Goal: Task Accomplishment & Management: Manage account settings

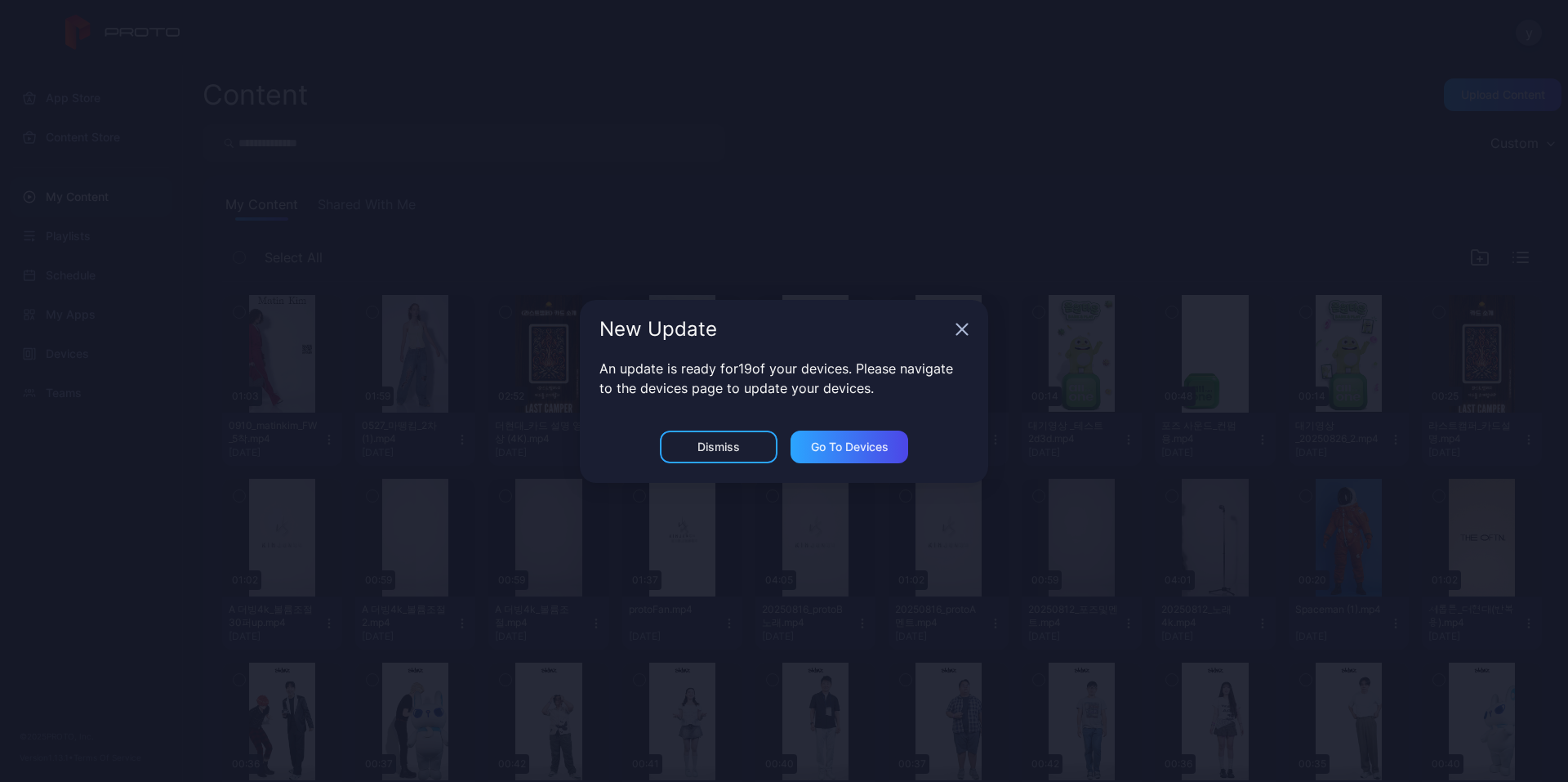
click at [951, 327] on div "New Update" at bounding box center [784, 329] width 409 height 59
click at [961, 330] on icon "button" at bounding box center [962, 329] width 11 height 11
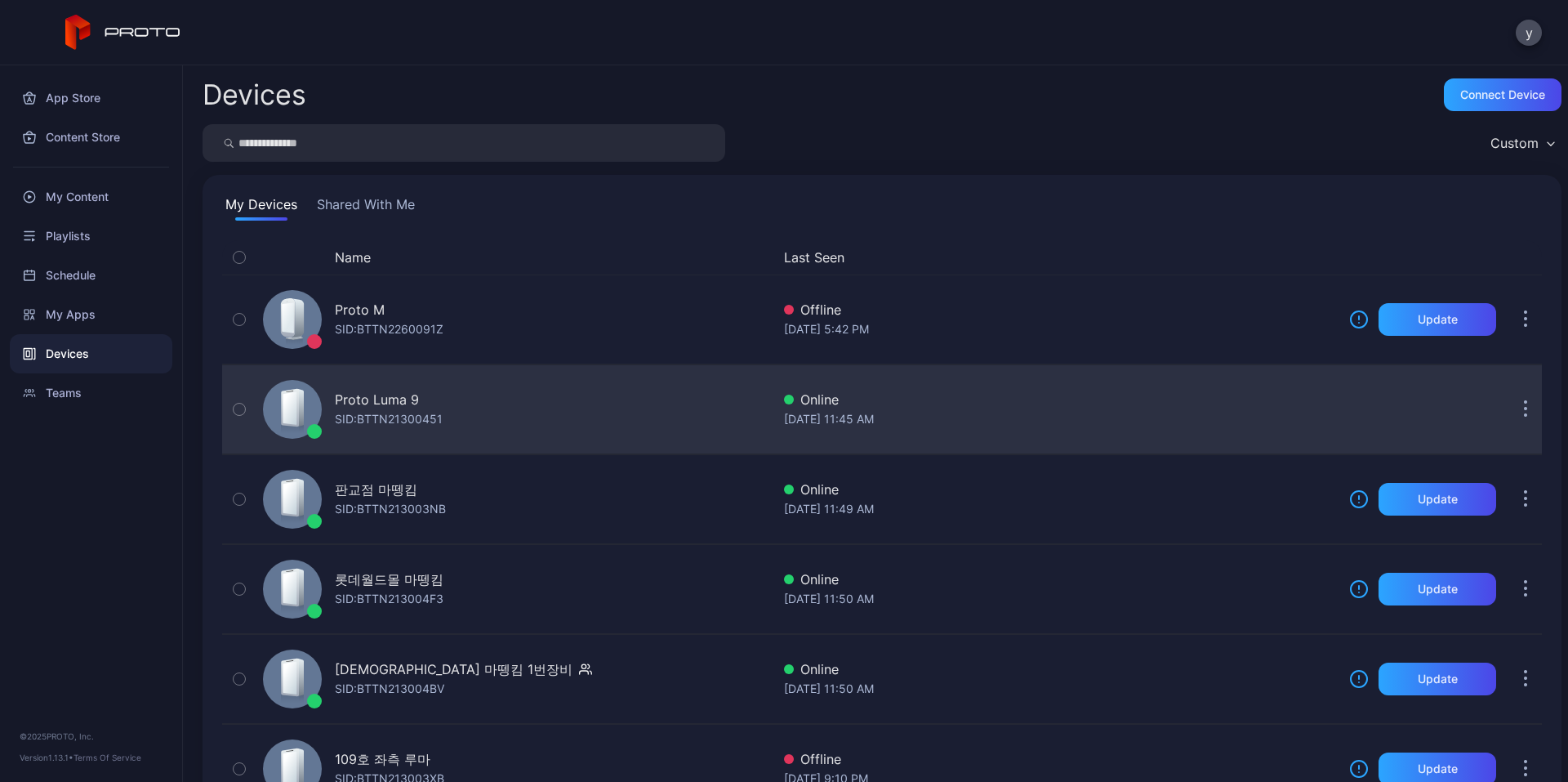
click at [451, 408] on div "Proto Luma 9 SID: BTTN21300451" at bounding box center [514, 410] width 514 height 82
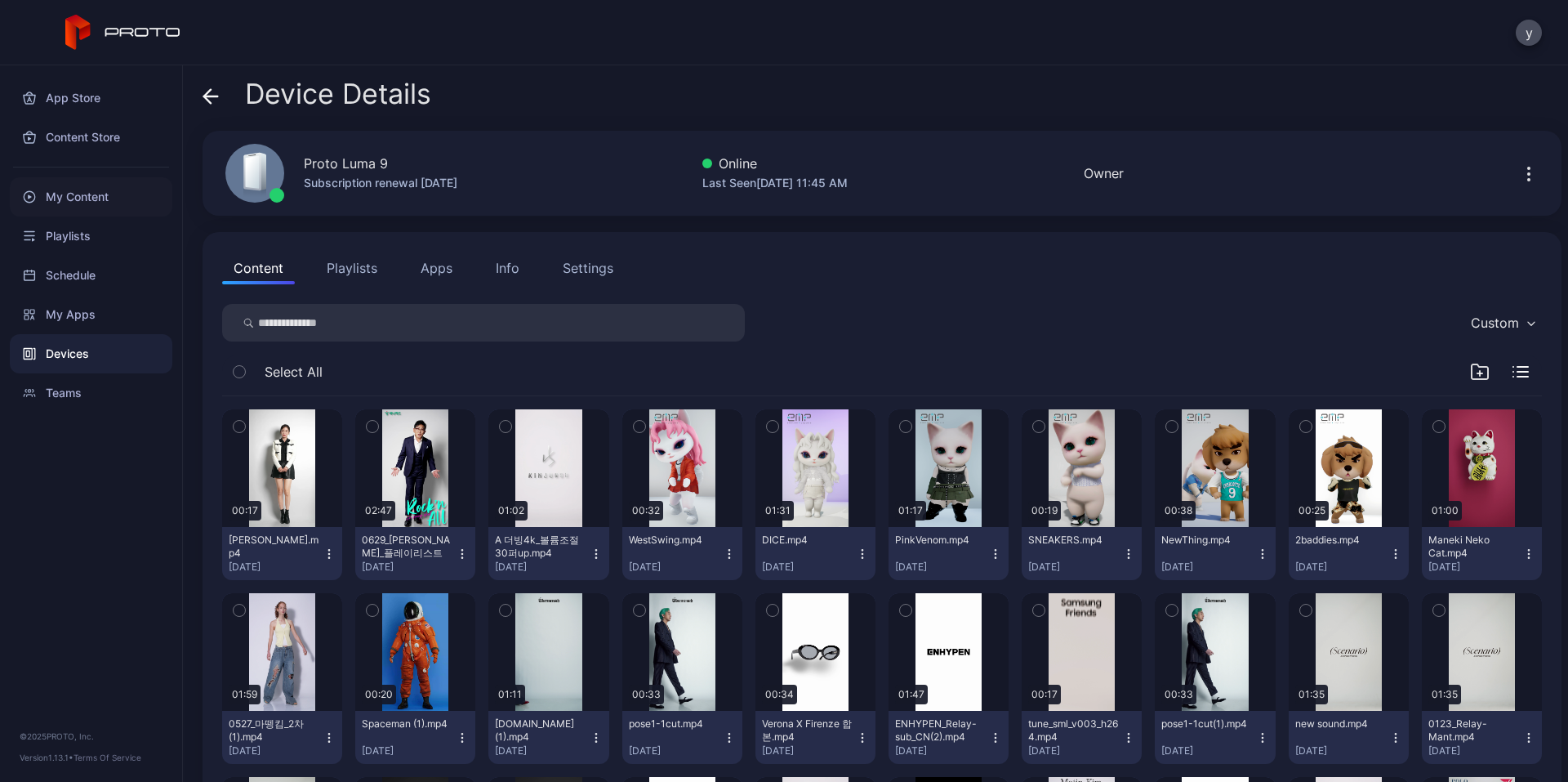
click at [66, 194] on div "My Content" at bounding box center [91, 197] width 163 height 39
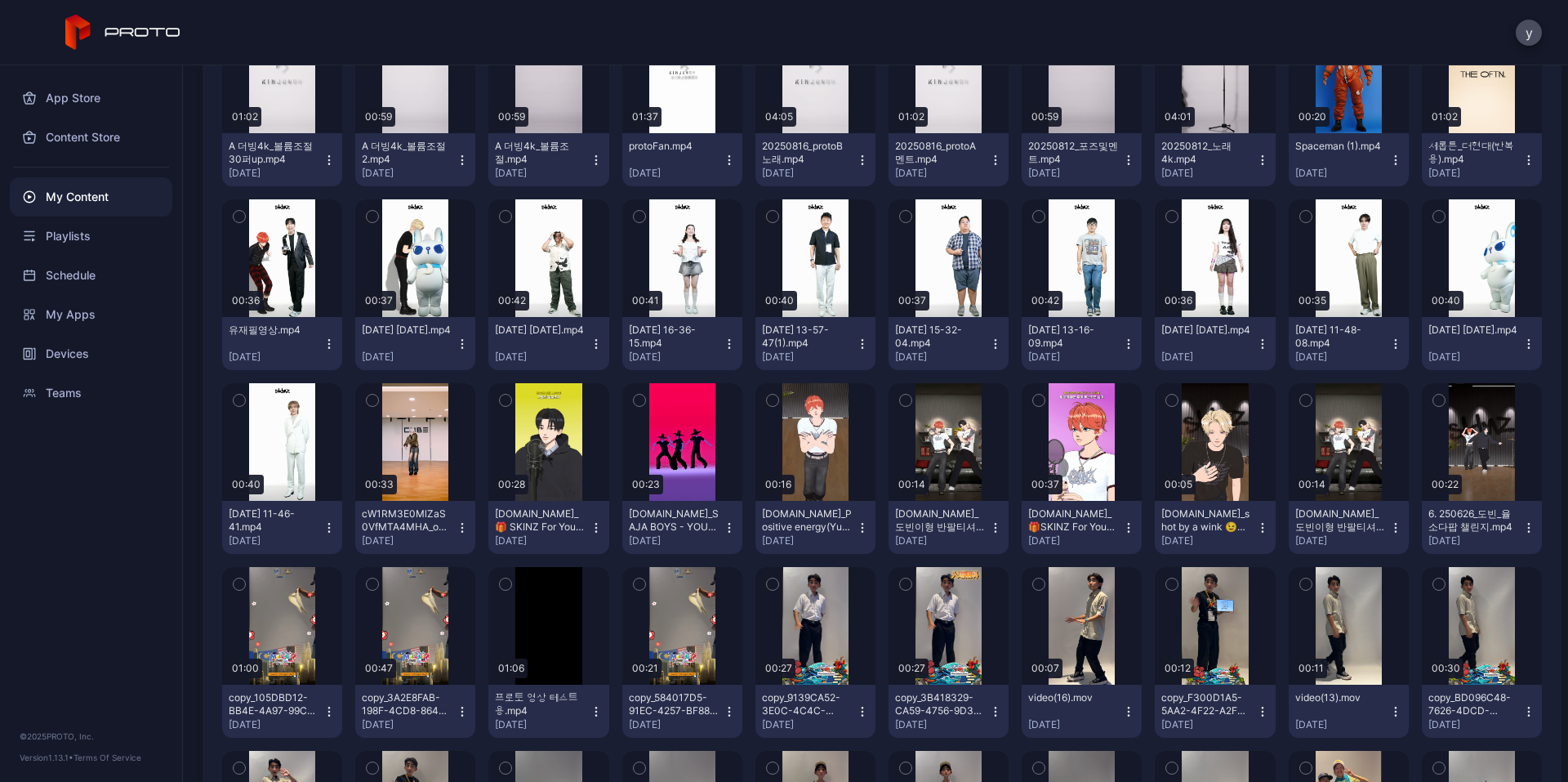
scroll to position [490, 0]
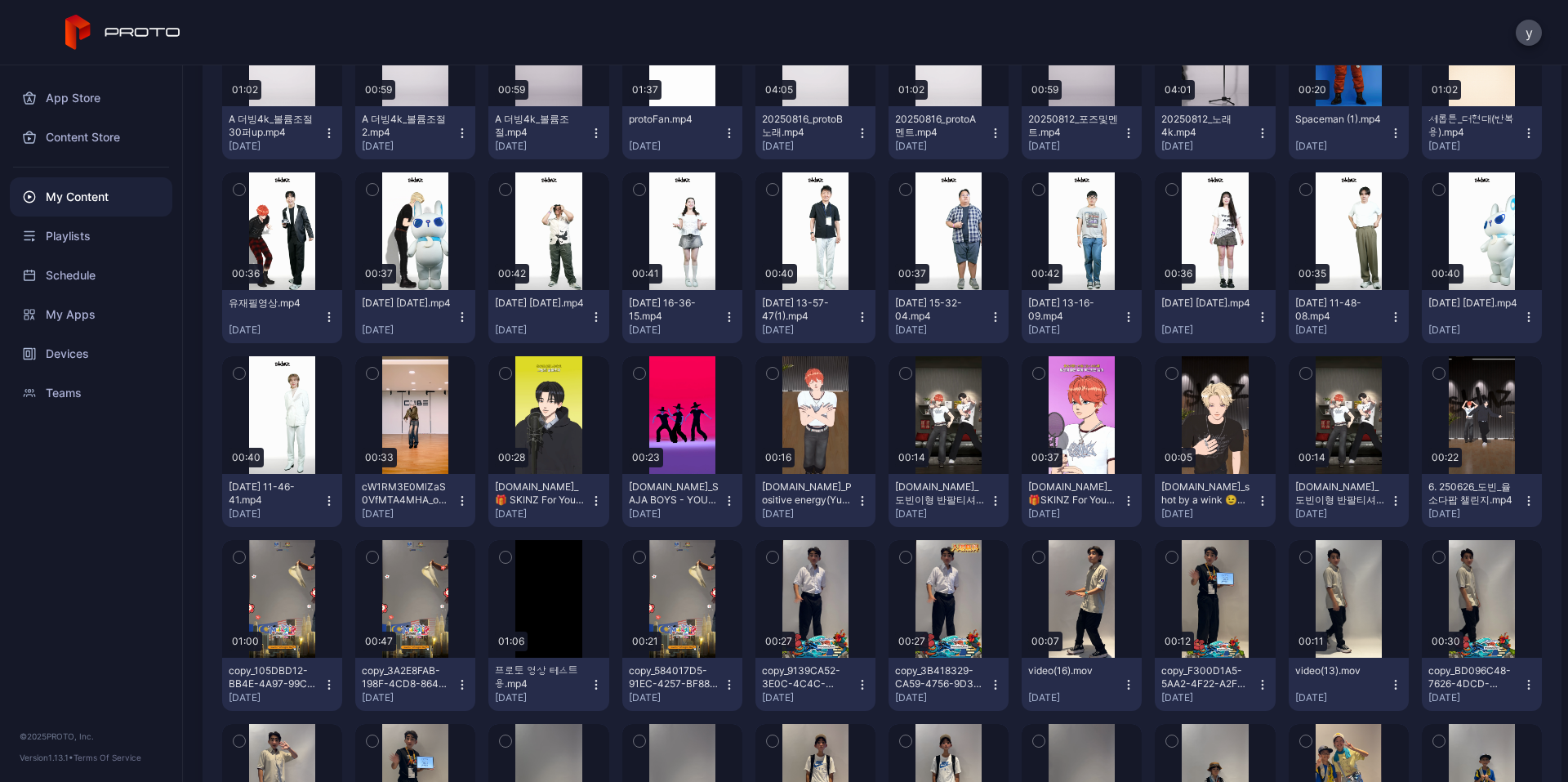
click at [856, 496] on icon "button" at bounding box center [862, 501] width 13 height 13
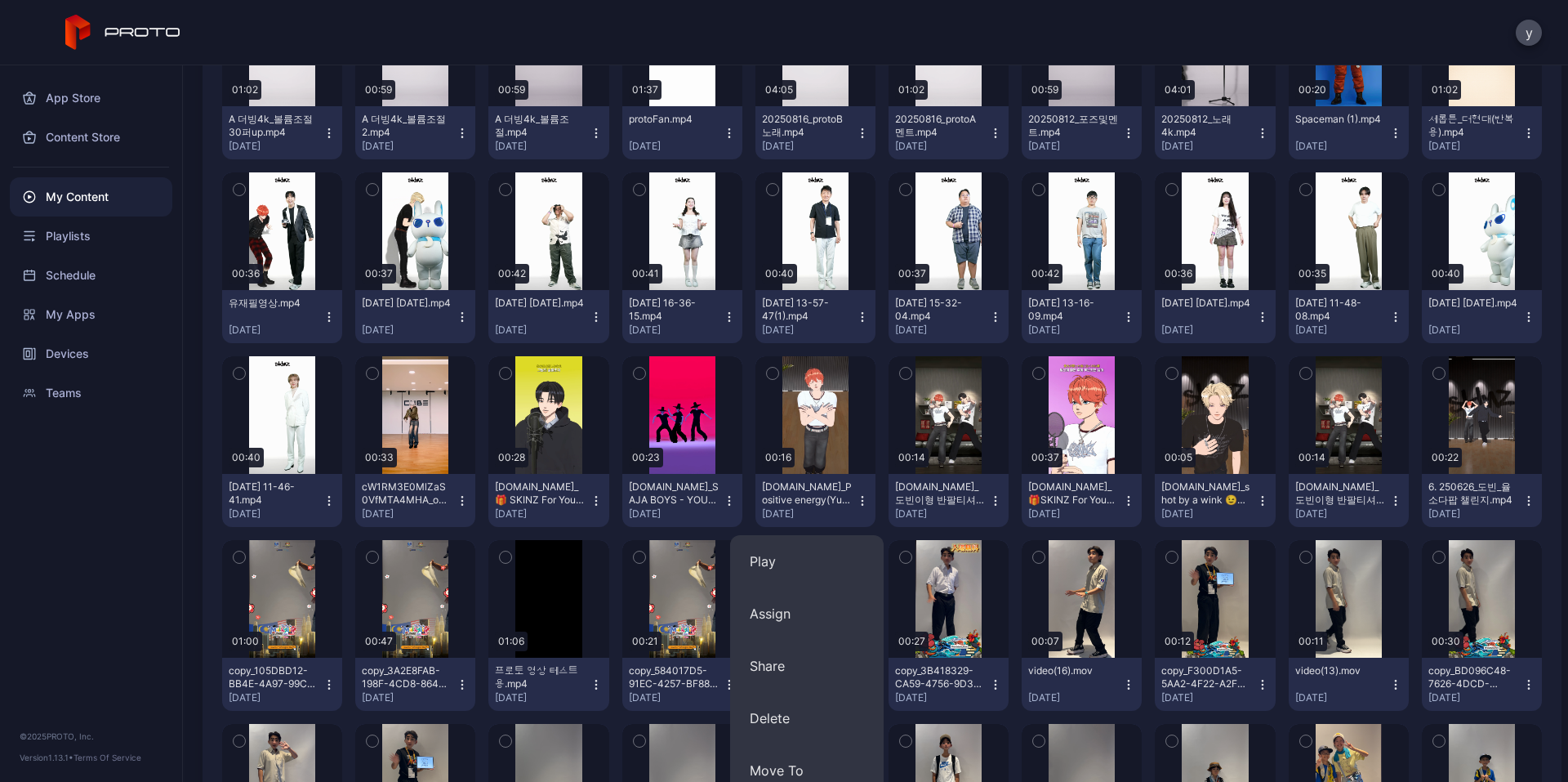
click at [856, 501] on icon "button" at bounding box center [862, 501] width 13 height 13
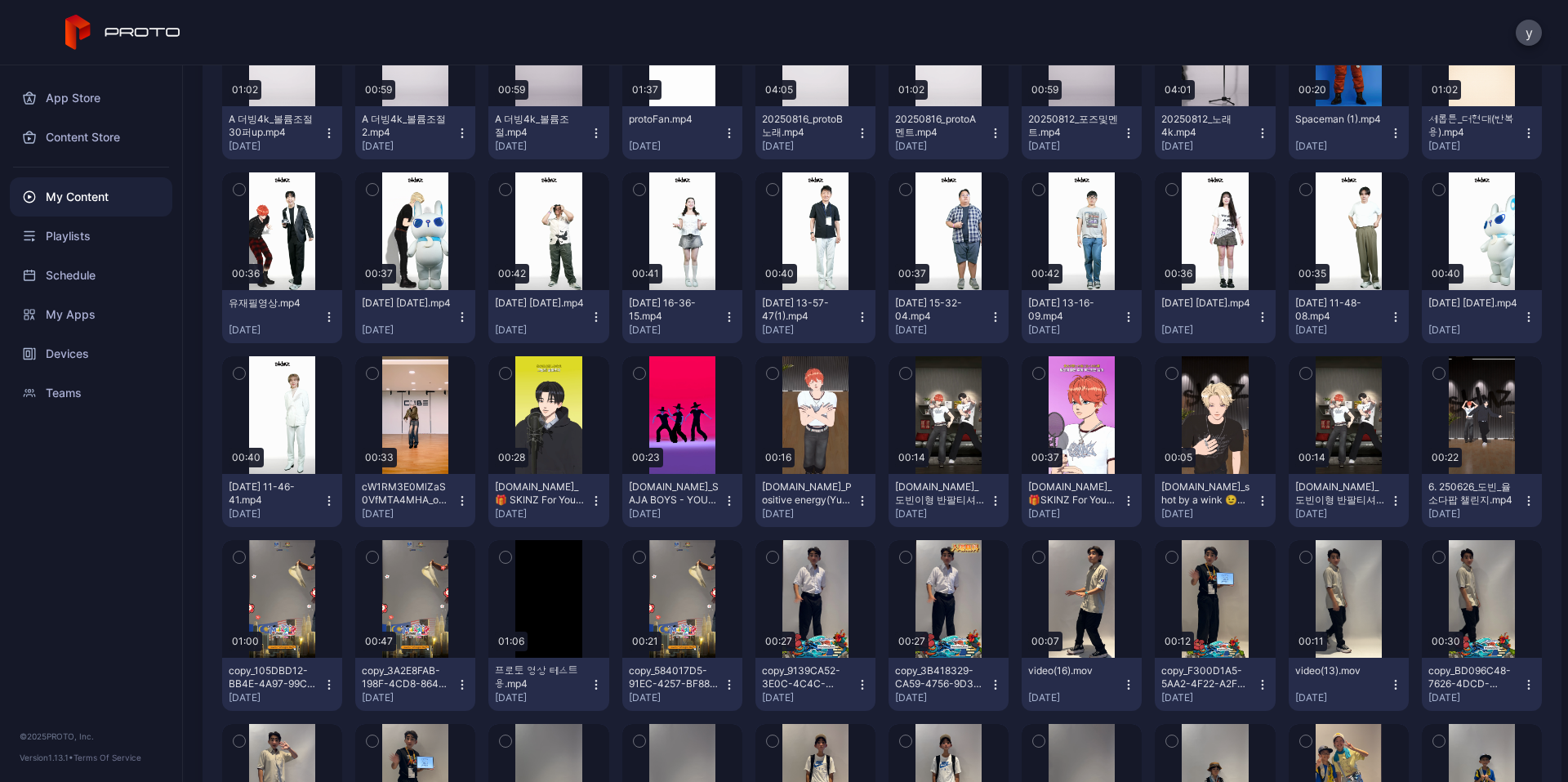
click at [856, 501] on icon "button" at bounding box center [862, 501] width 13 height 13
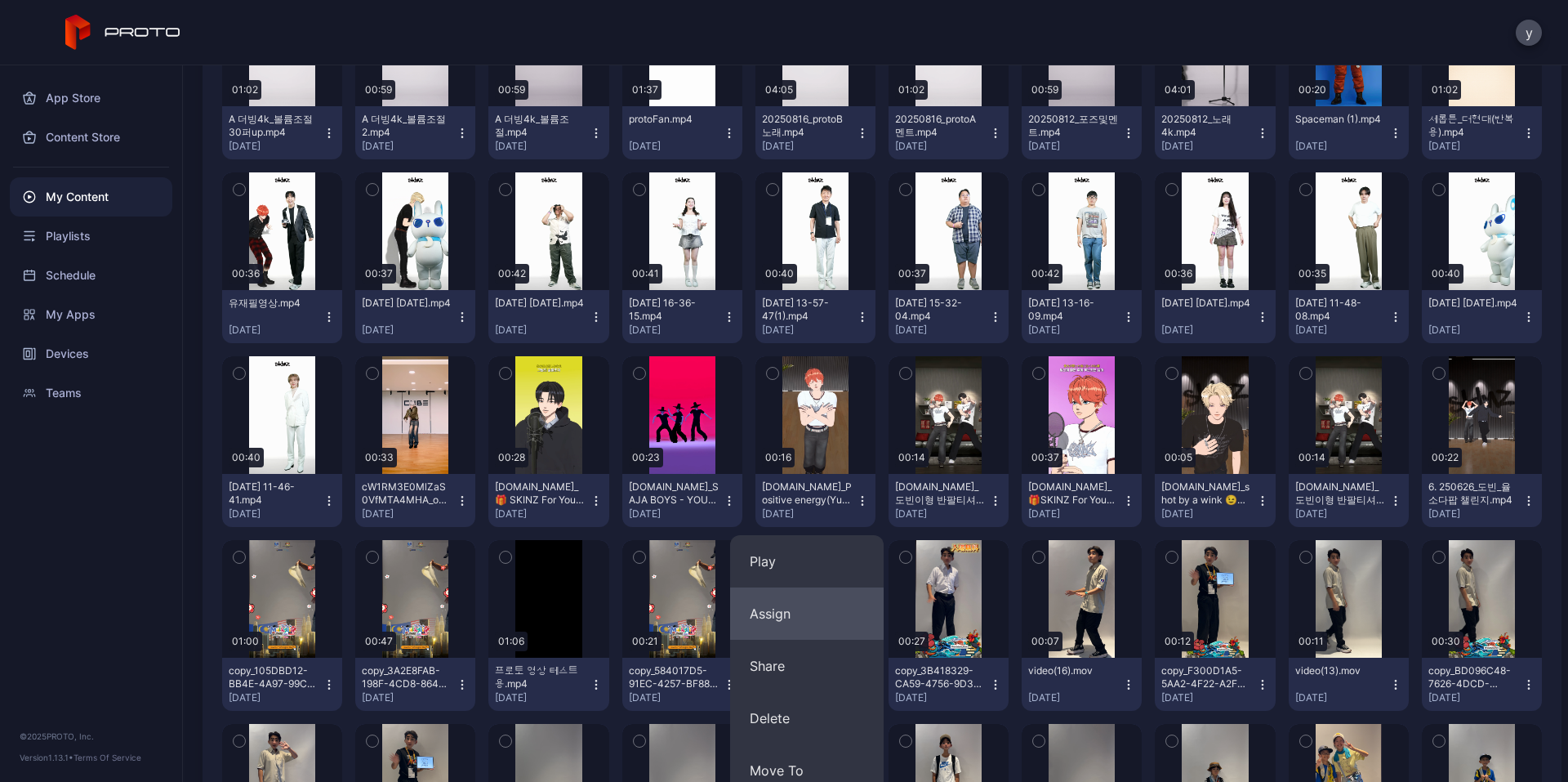
click at [786, 619] on button "Assign" at bounding box center [807, 613] width 154 height 52
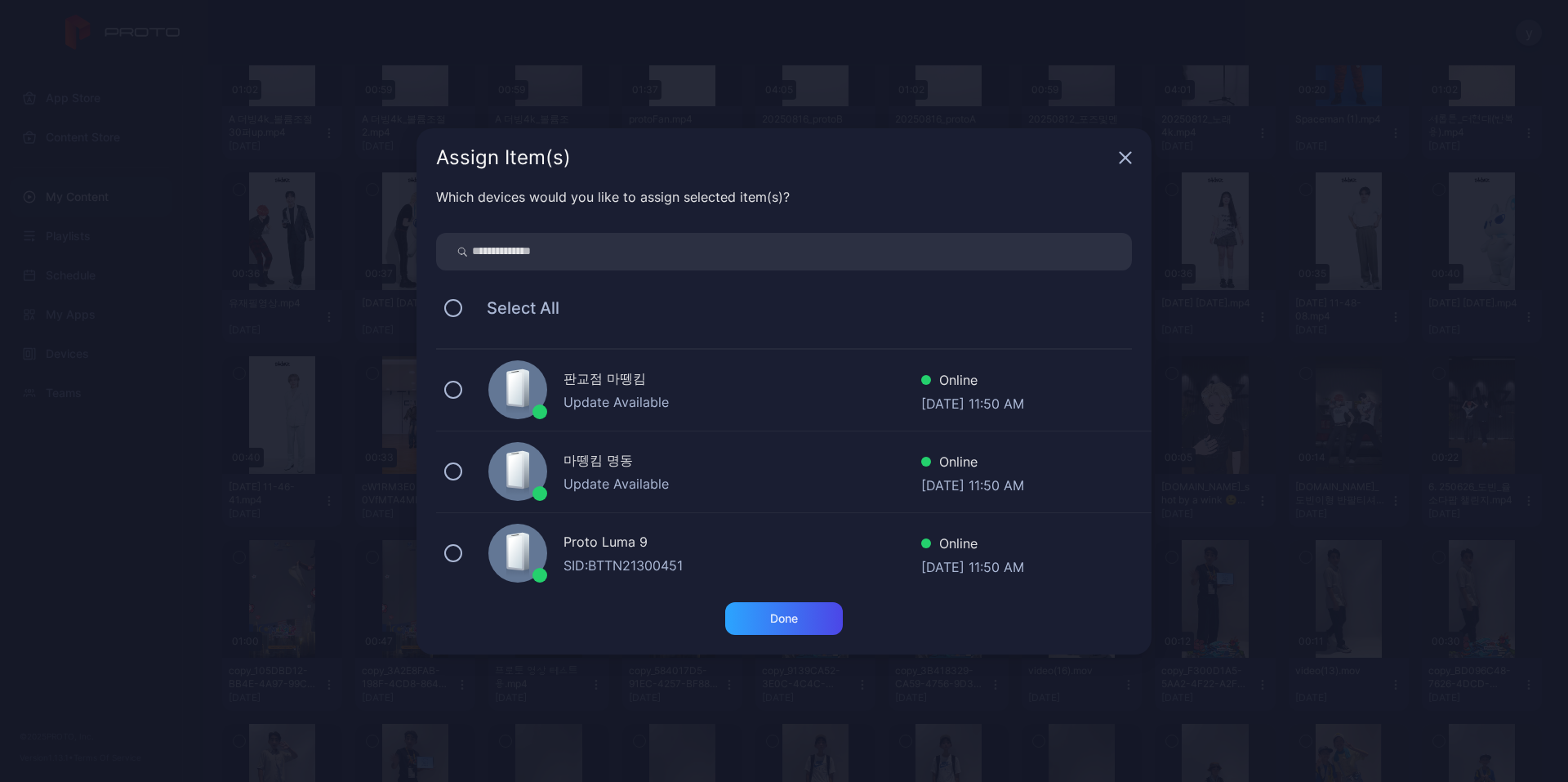
click at [634, 549] on div "Proto Luma 9" at bounding box center [742, 543] width 358 height 24
drag, startPoint x: 634, startPoint y: 549, endPoint x: 766, endPoint y: 613, distance: 146.7
click at [766, 613] on div "Done" at bounding box center [784, 618] width 117 height 33
click at [798, 623] on button "Done" at bounding box center [784, 618] width 117 height 33
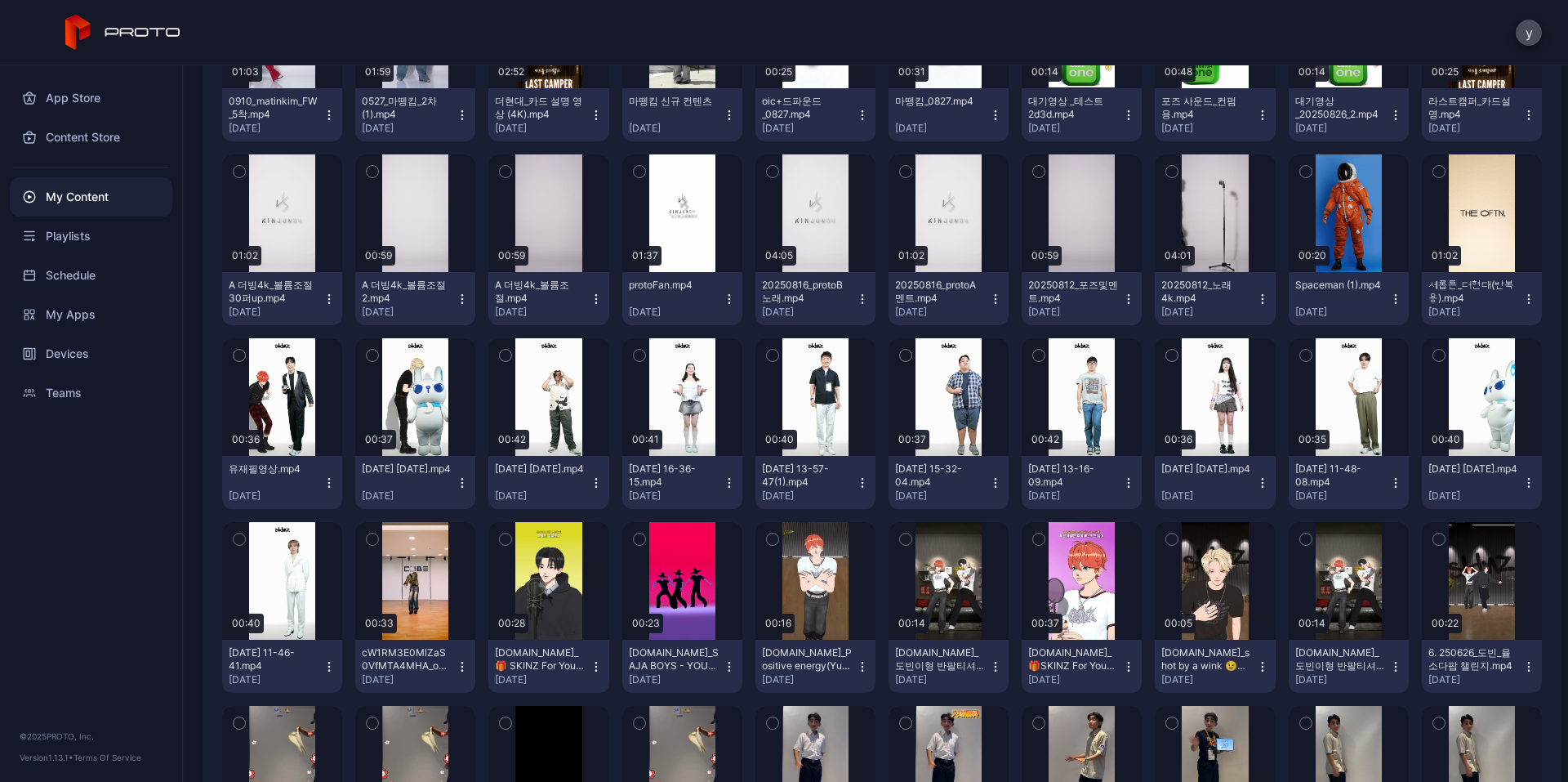
scroll to position [82, 0]
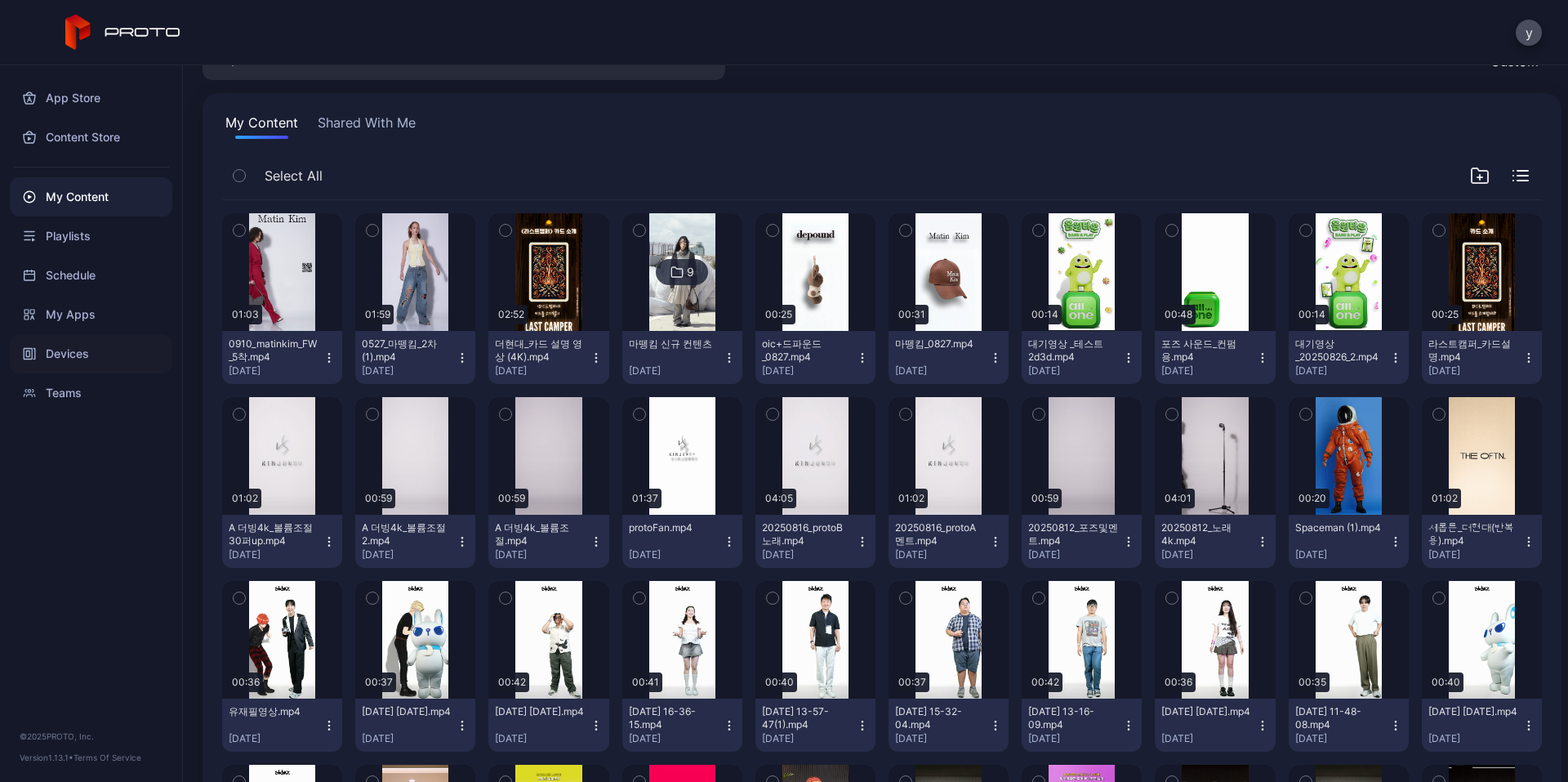
click at [53, 361] on div "Devices" at bounding box center [91, 353] width 163 height 39
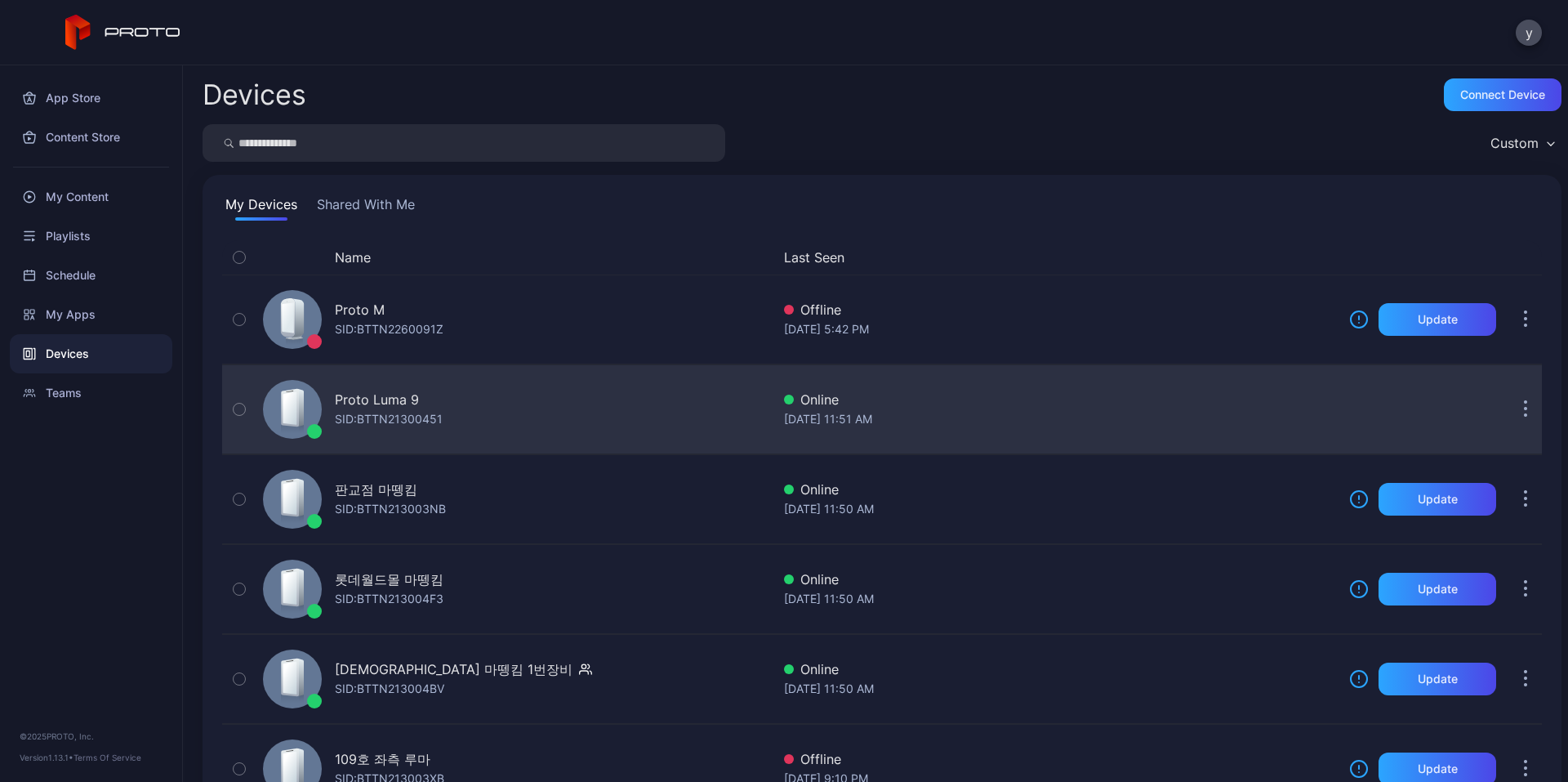
click at [395, 382] on div "Proto Luma 9 SID: BTTN21300451" at bounding box center [514, 410] width 514 height 82
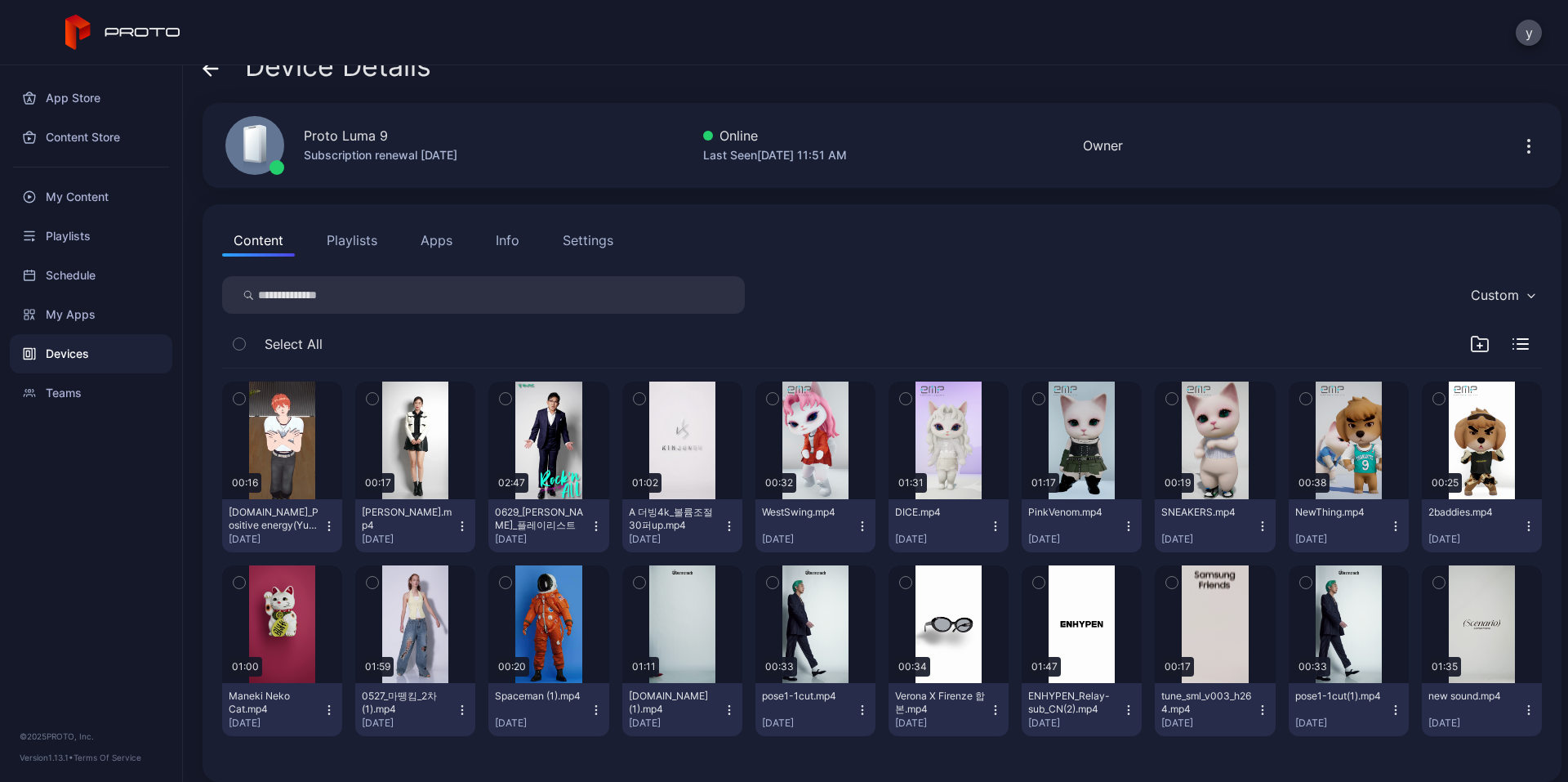
scroll to position [41, 0]
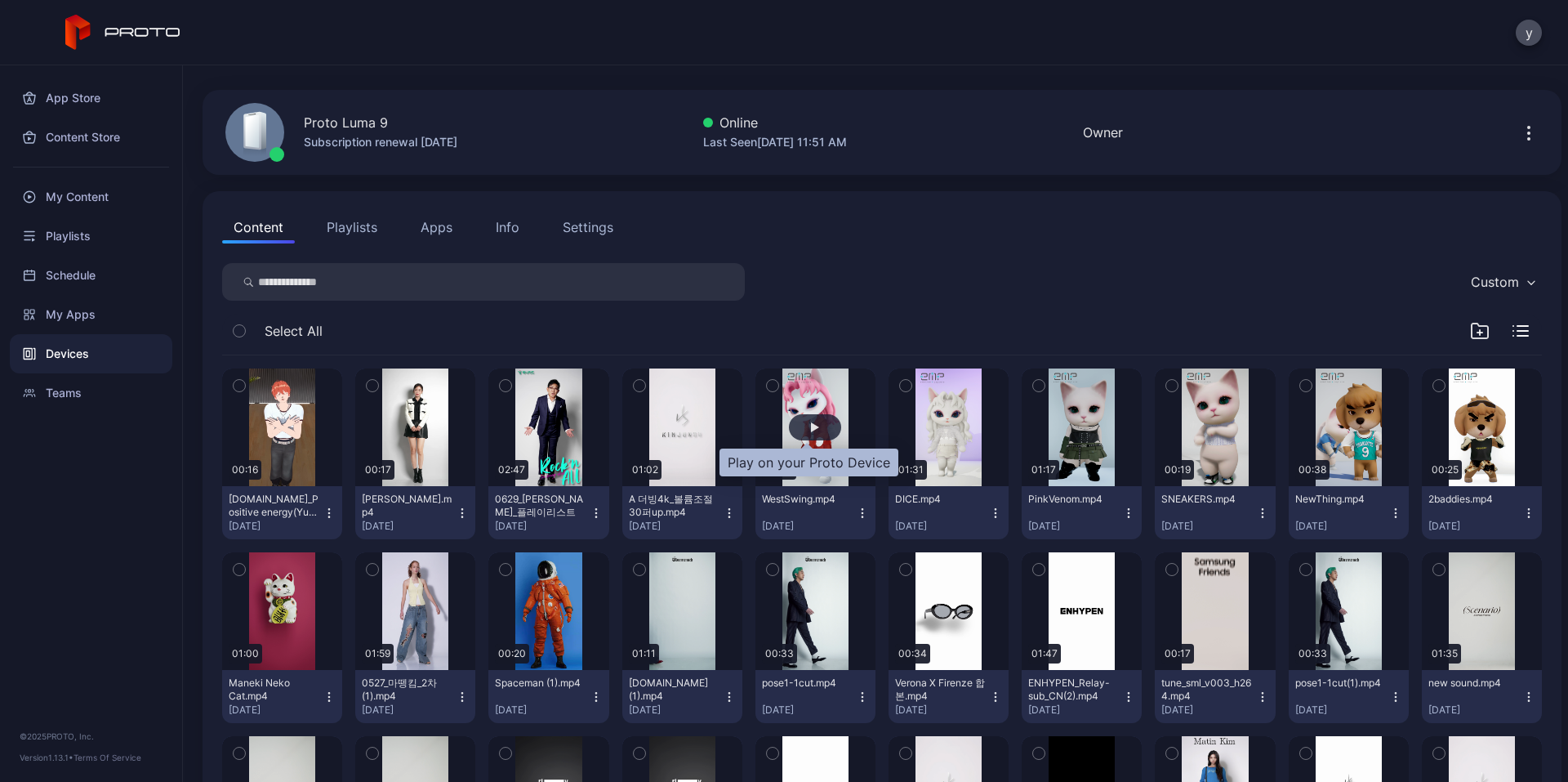
click at [811, 430] on div "button" at bounding box center [815, 427] width 8 height 10
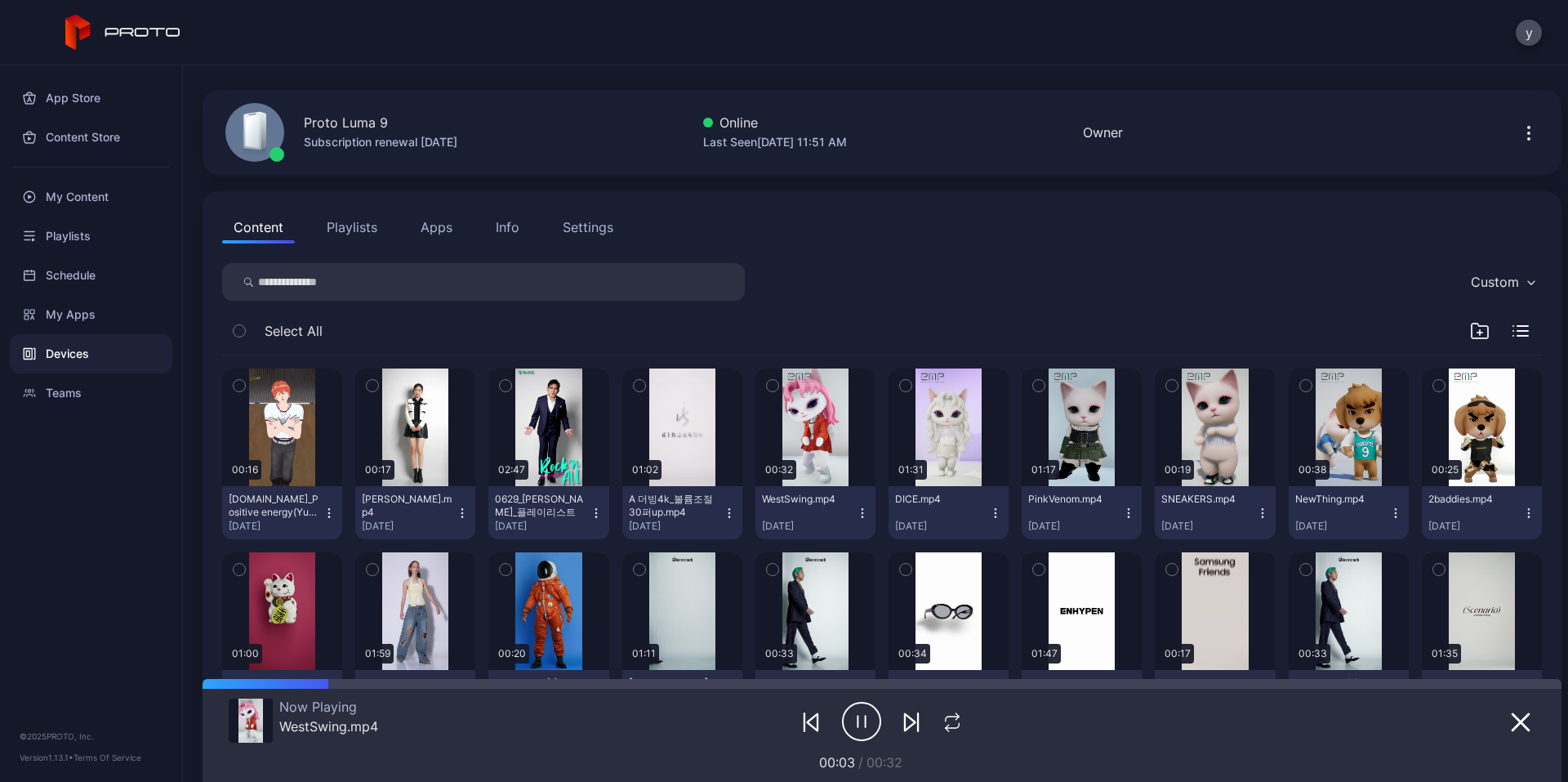
click at [854, 714] on icon "button" at bounding box center [861, 721] width 39 height 41
click at [858, 728] on icon "button" at bounding box center [863, 721] width 12 height 16
click at [851, 726] on icon "button" at bounding box center [861, 721] width 39 height 41
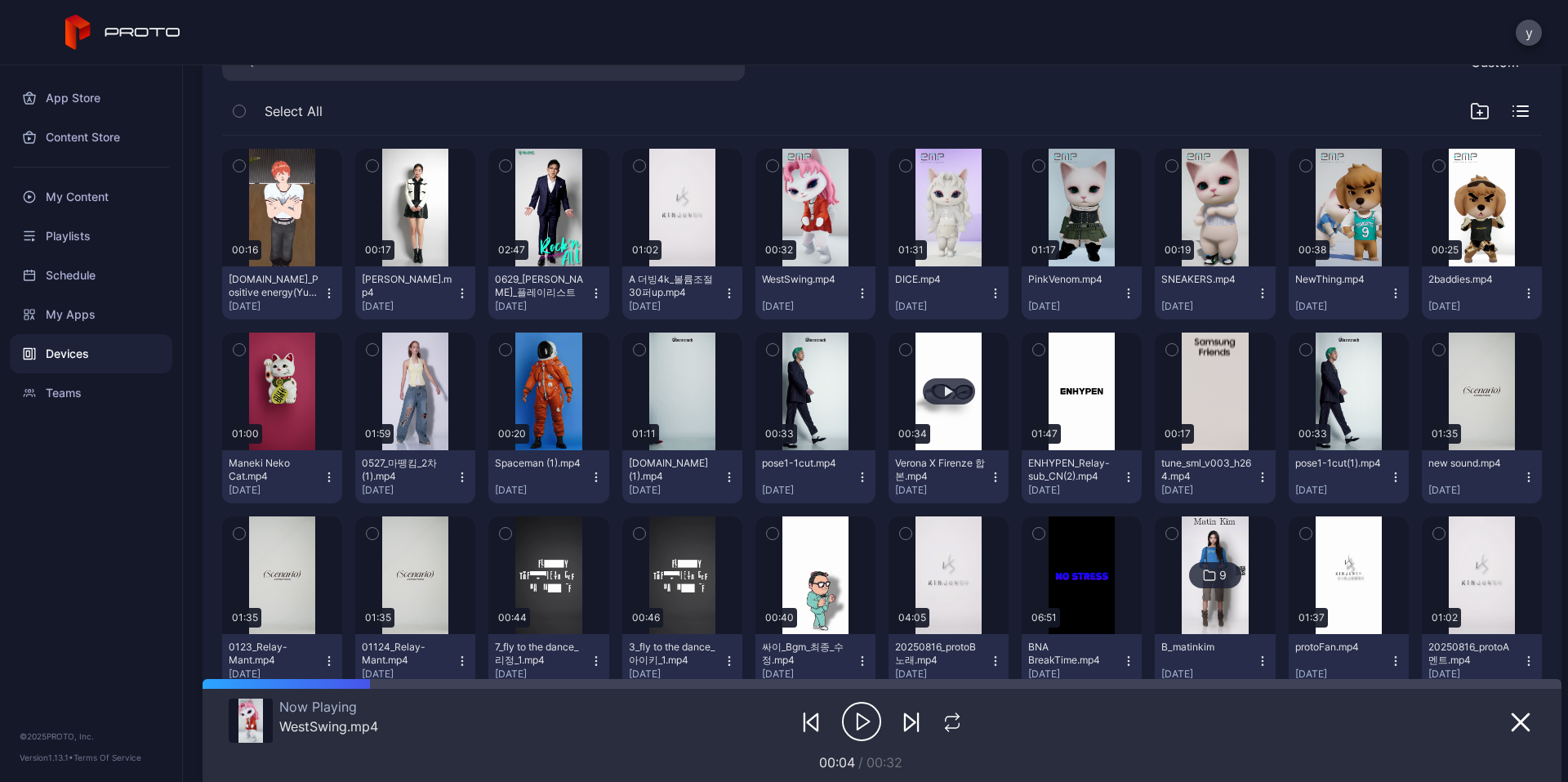
scroll to position [286, 0]
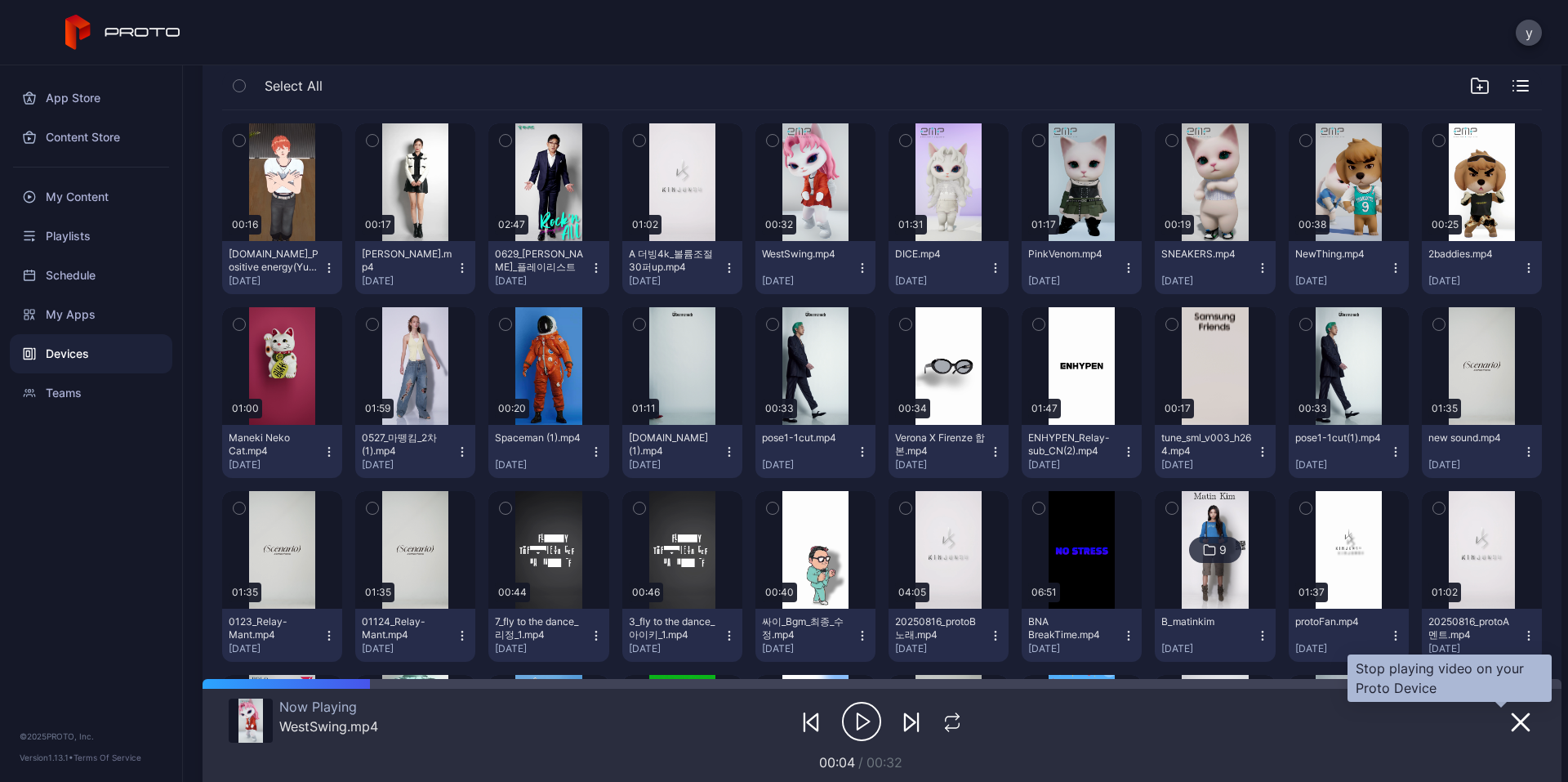
click at [1506, 722] on button "button" at bounding box center [1521, 721] width 29 height 23
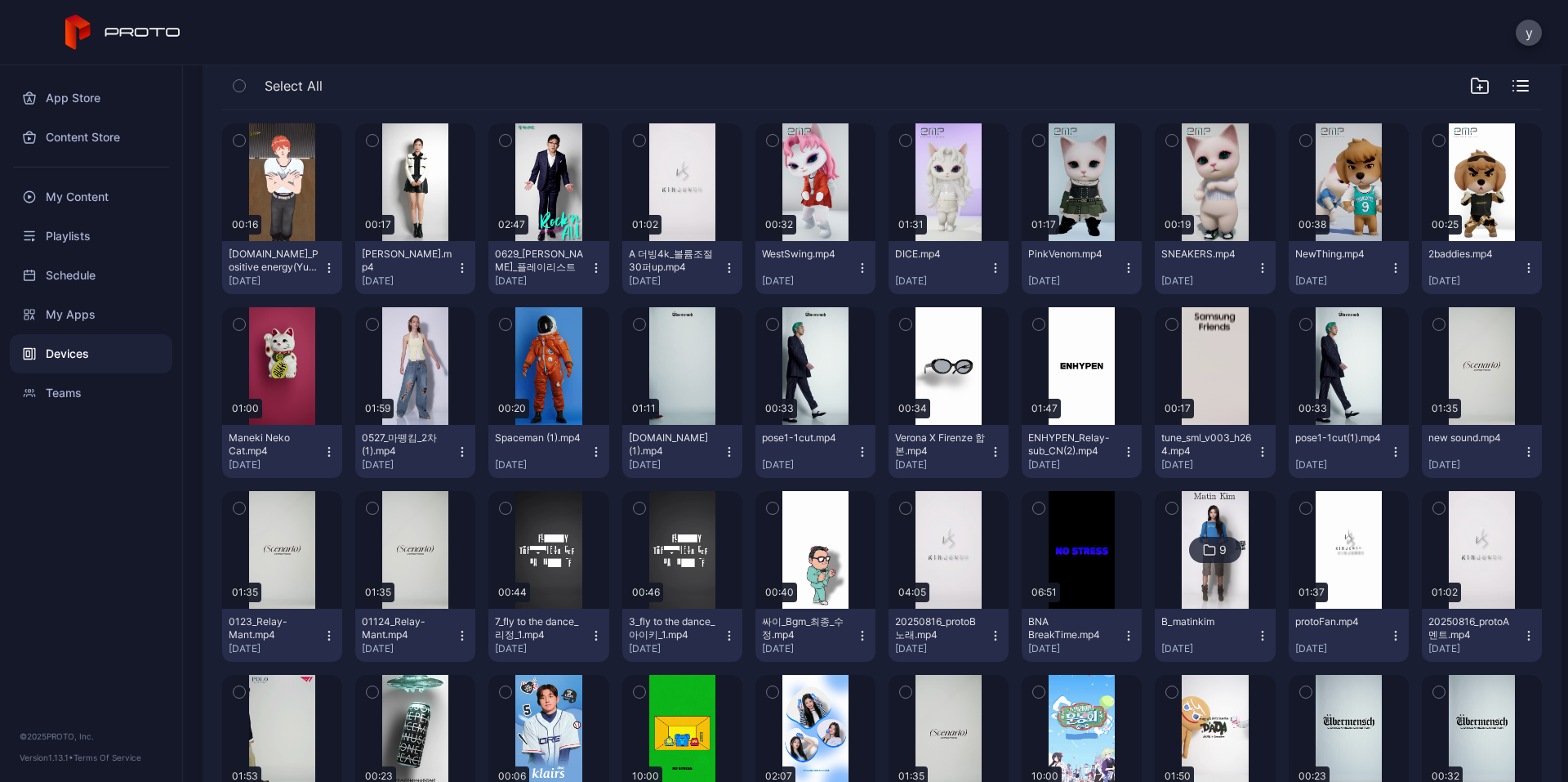
click at [85, 361] on div "Devices" at bounding box center [91, 353] width 163 height 39
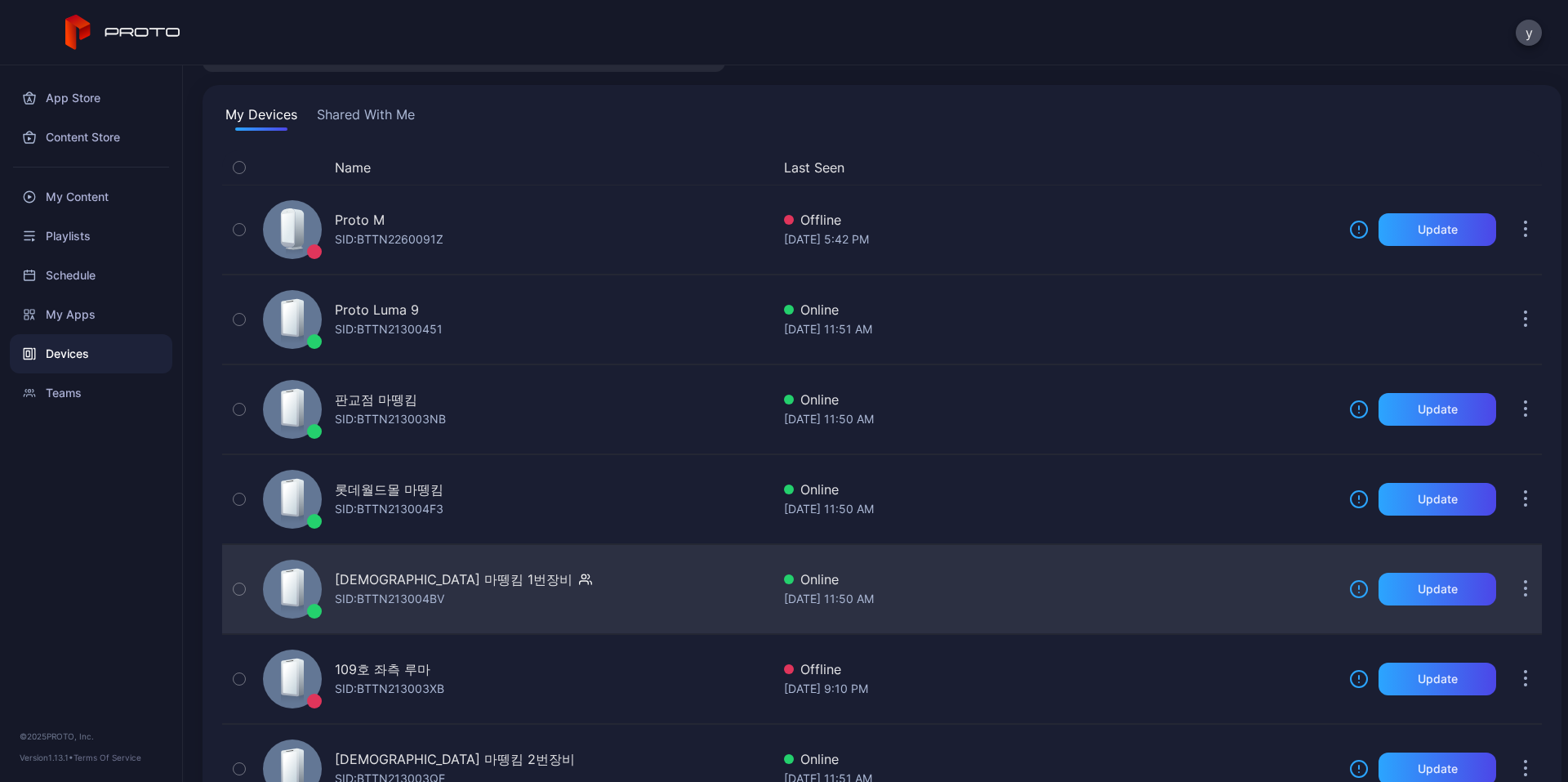
scroll to position [163, 0]
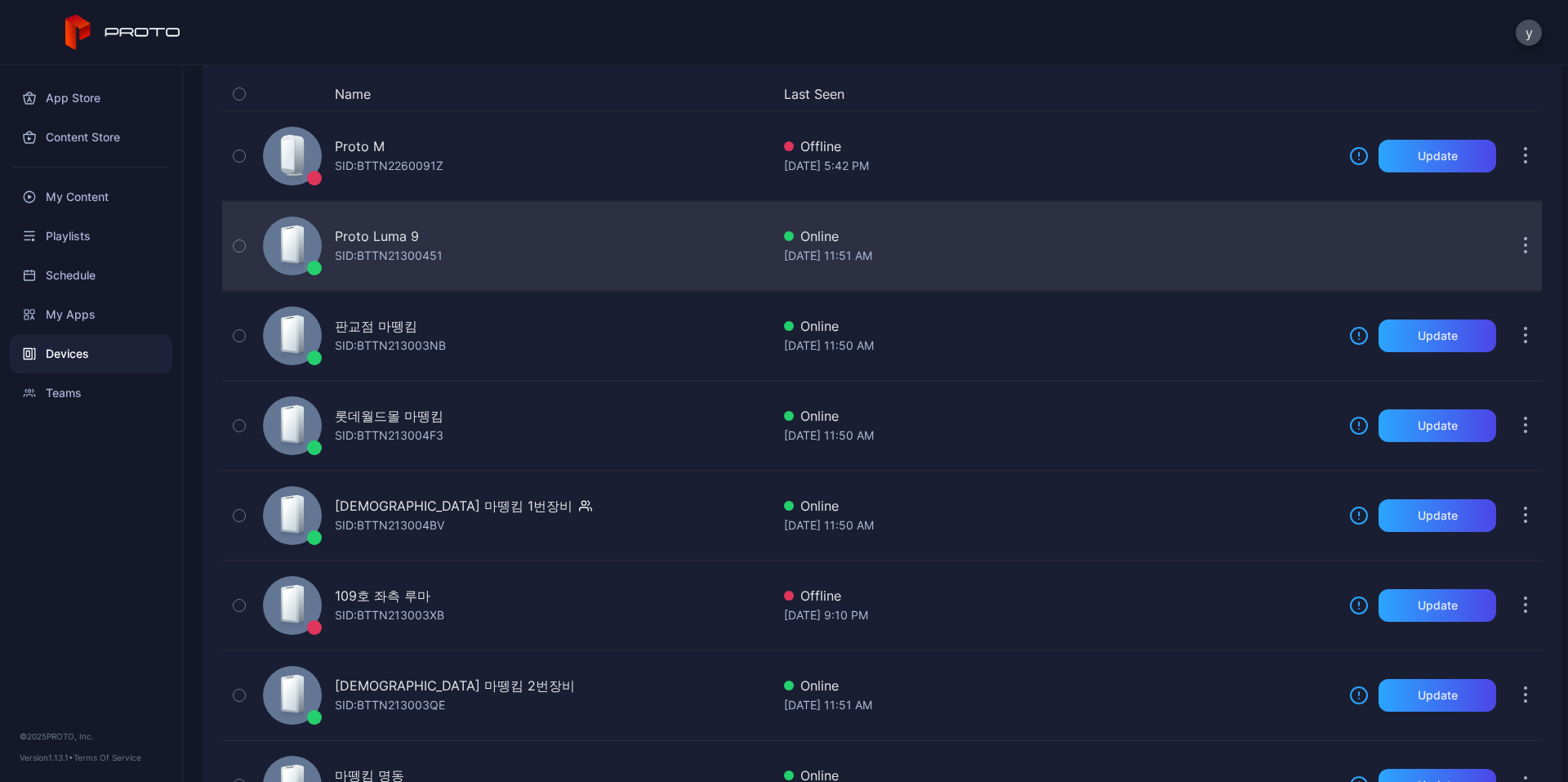
click at [408, 247] on div "SID: BTTN21300451" at bounding box center [389, 256] width 107 height 20
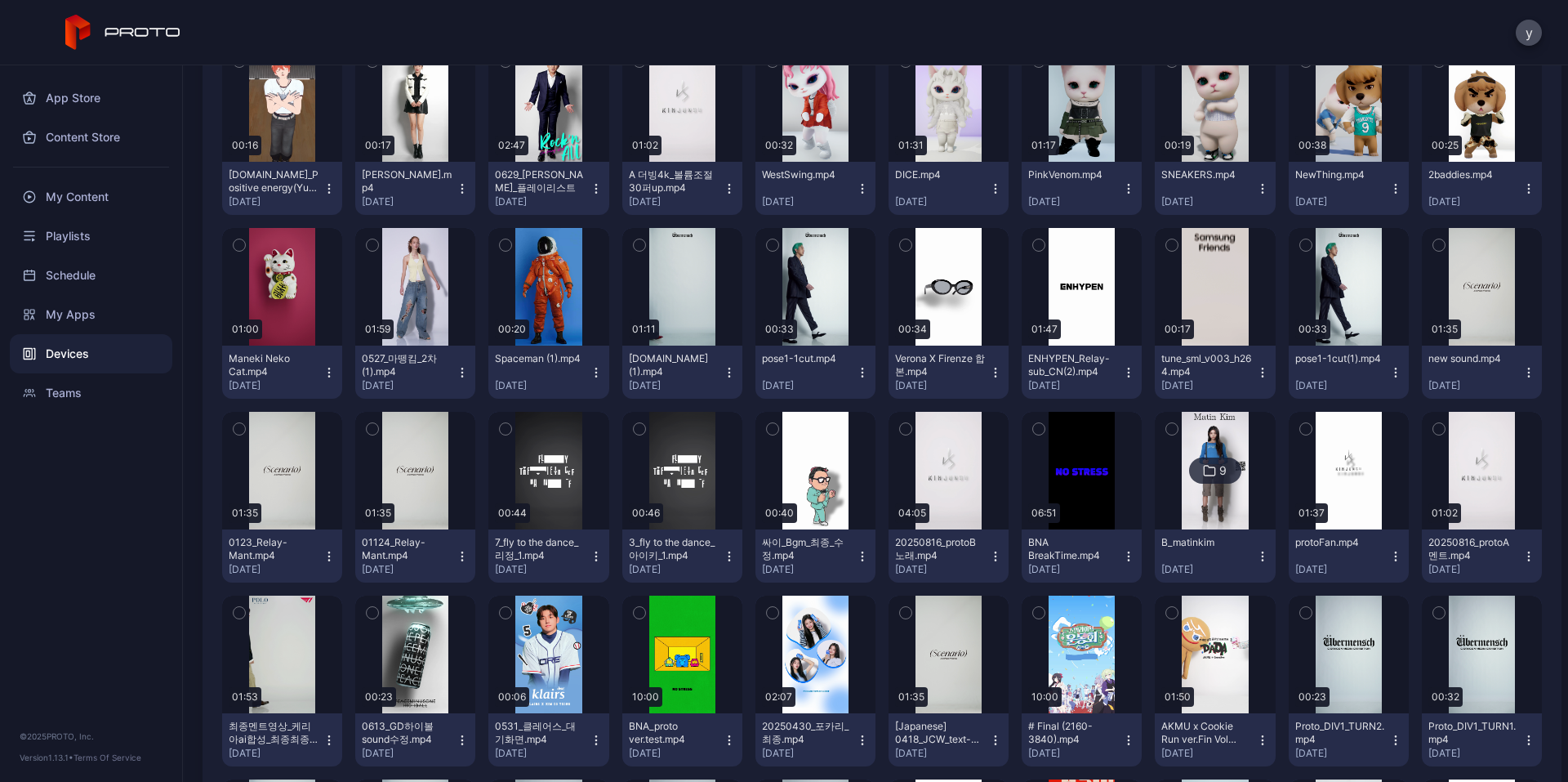
scroll to position [123, 0]
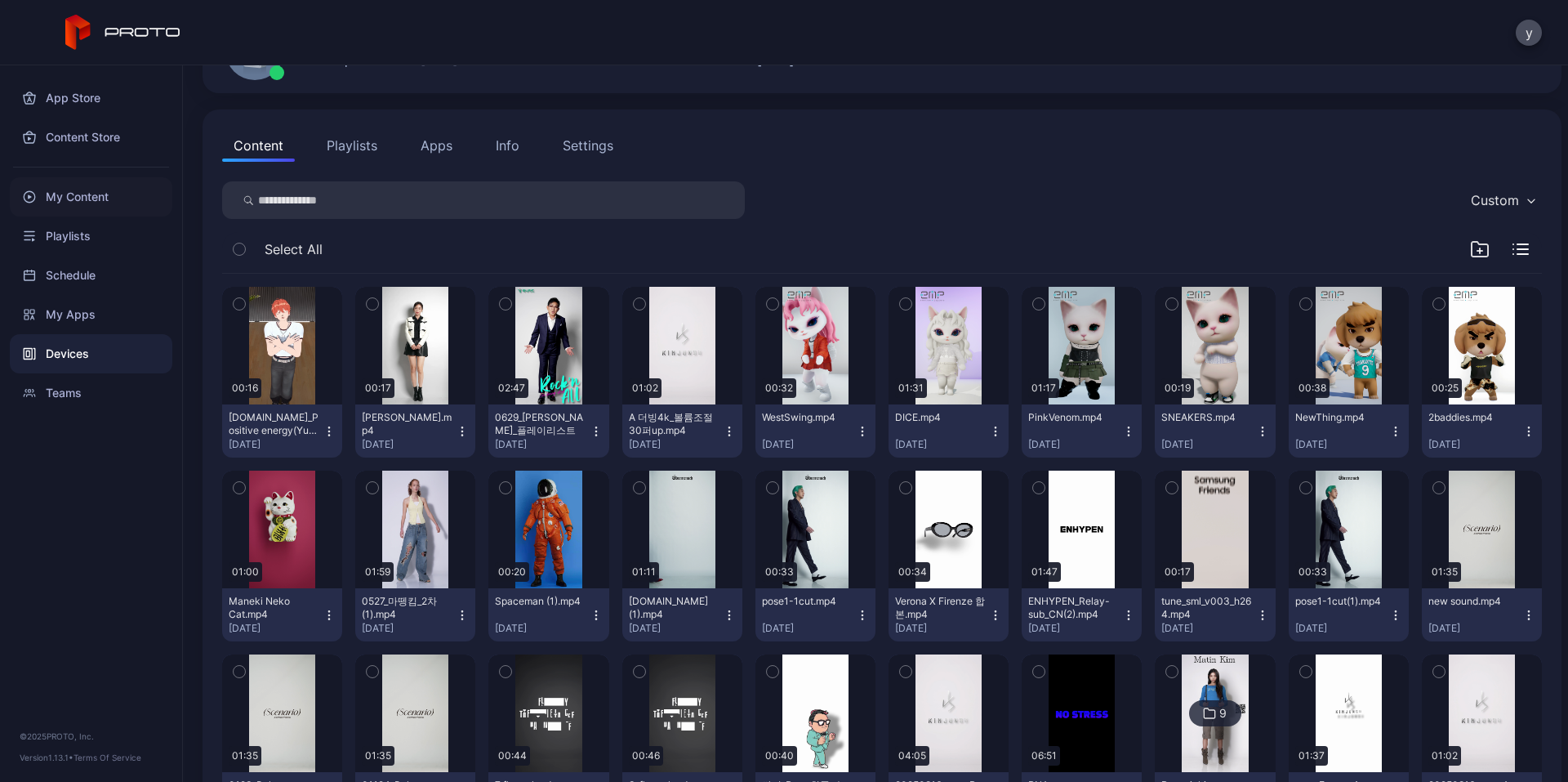
click at [84, 197] on div "My Content" at bounding box center [91, 197] width 163 height 39
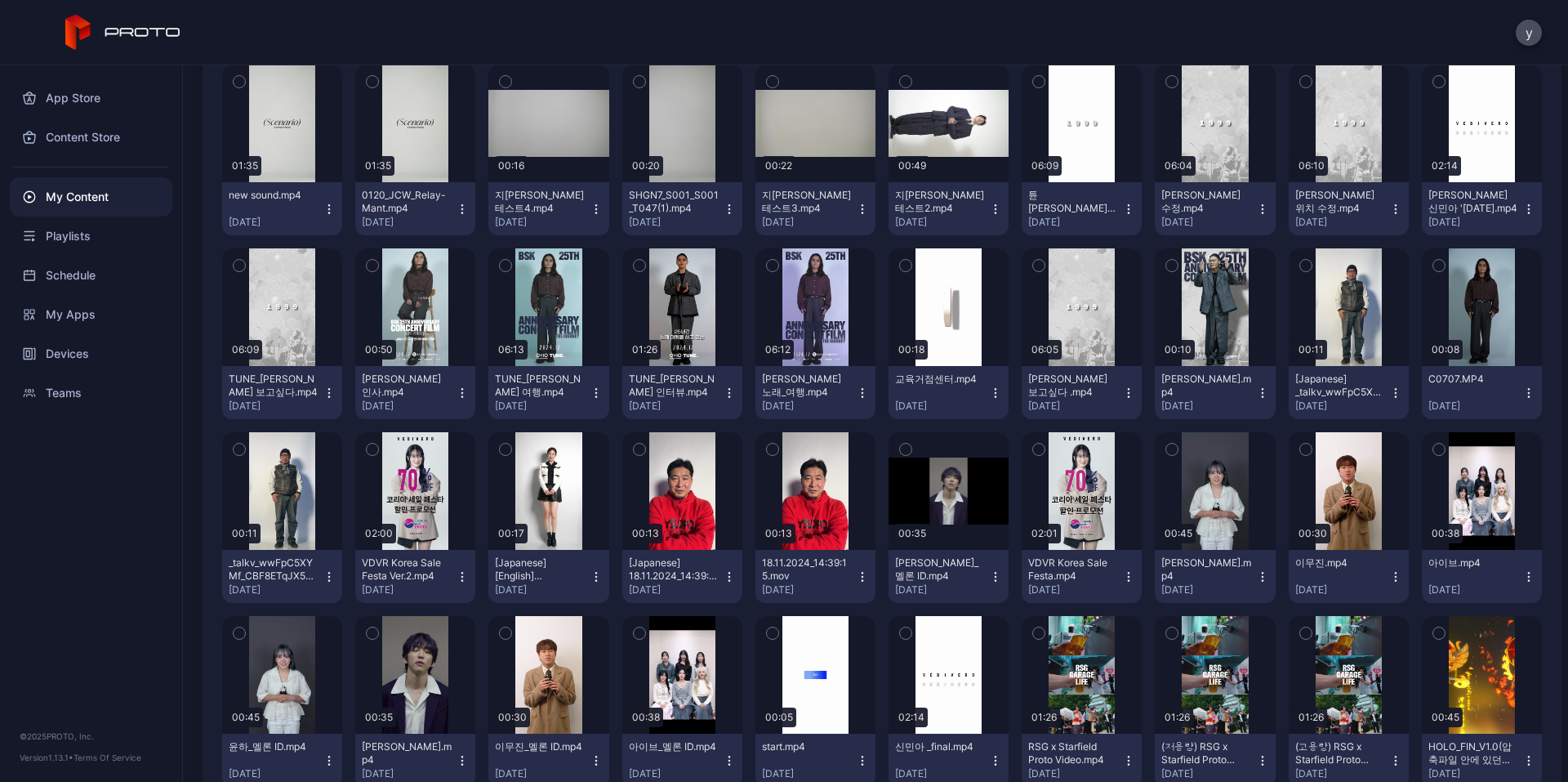
scroll to position [3357, 0]
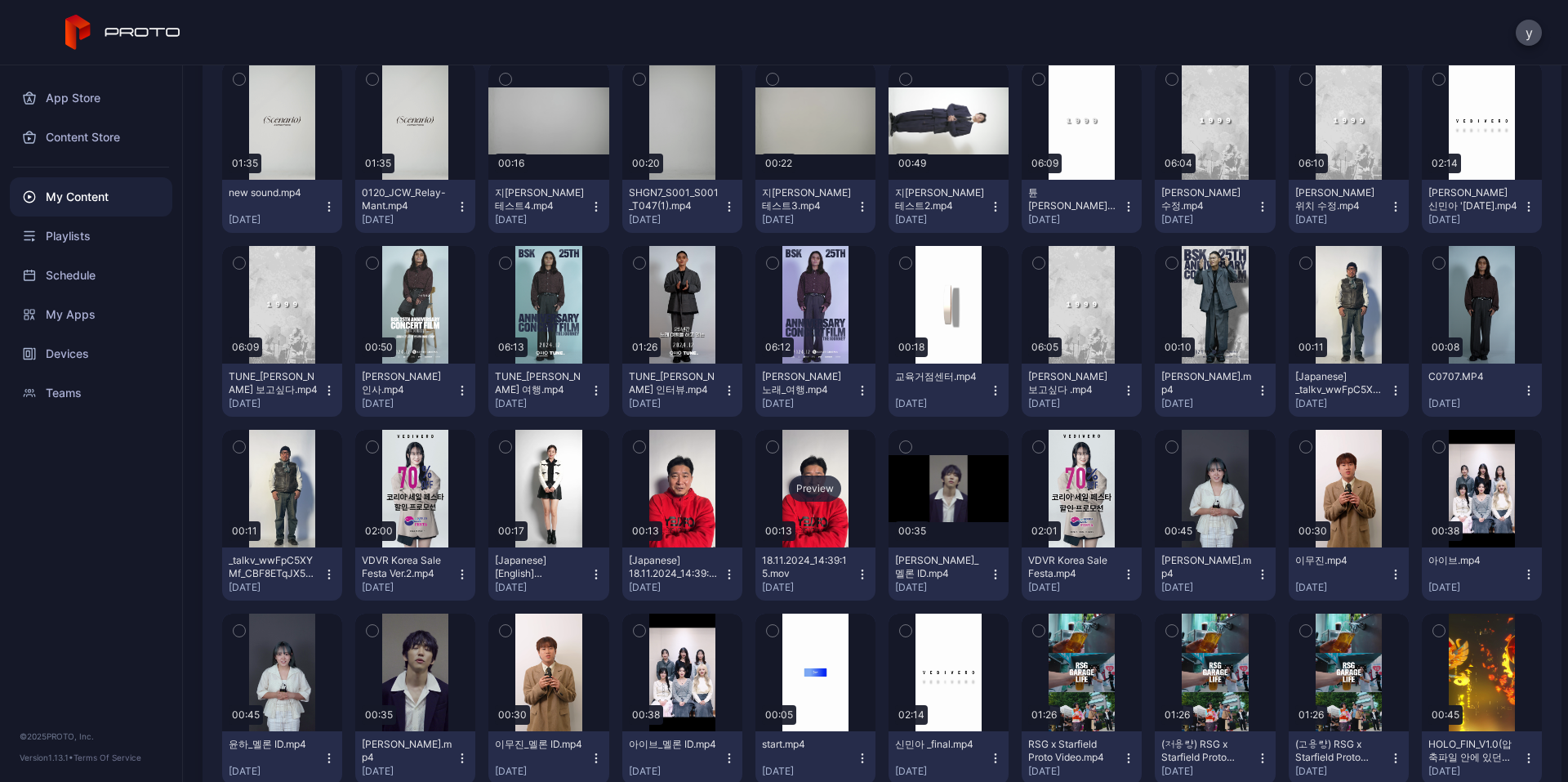
click at [811, 503] on div "Preview" at bounding box center [816, 488] width 120 height 117
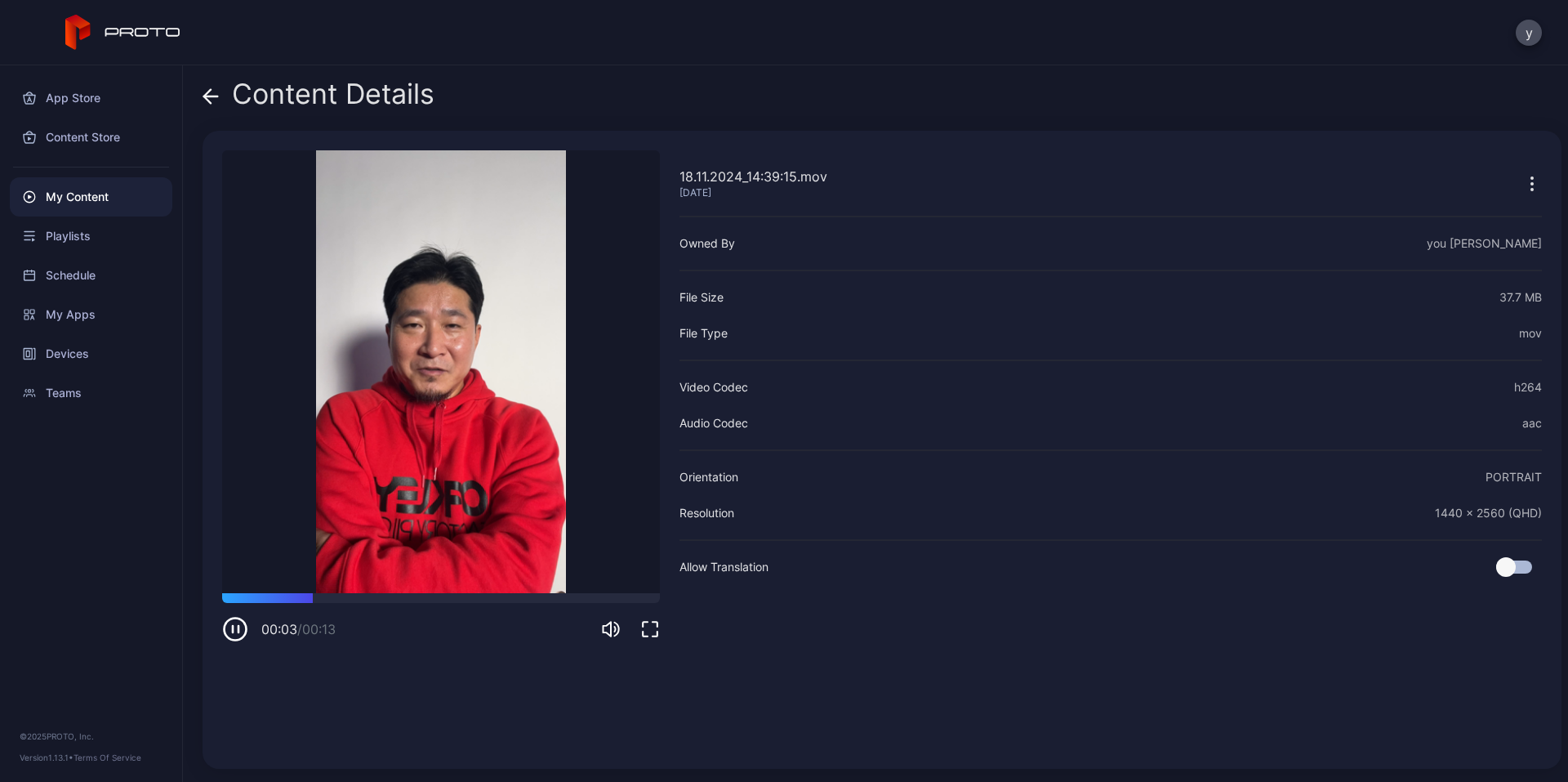
click at [206, 106] on span at bounding box center [210, 94] width 16 height 31
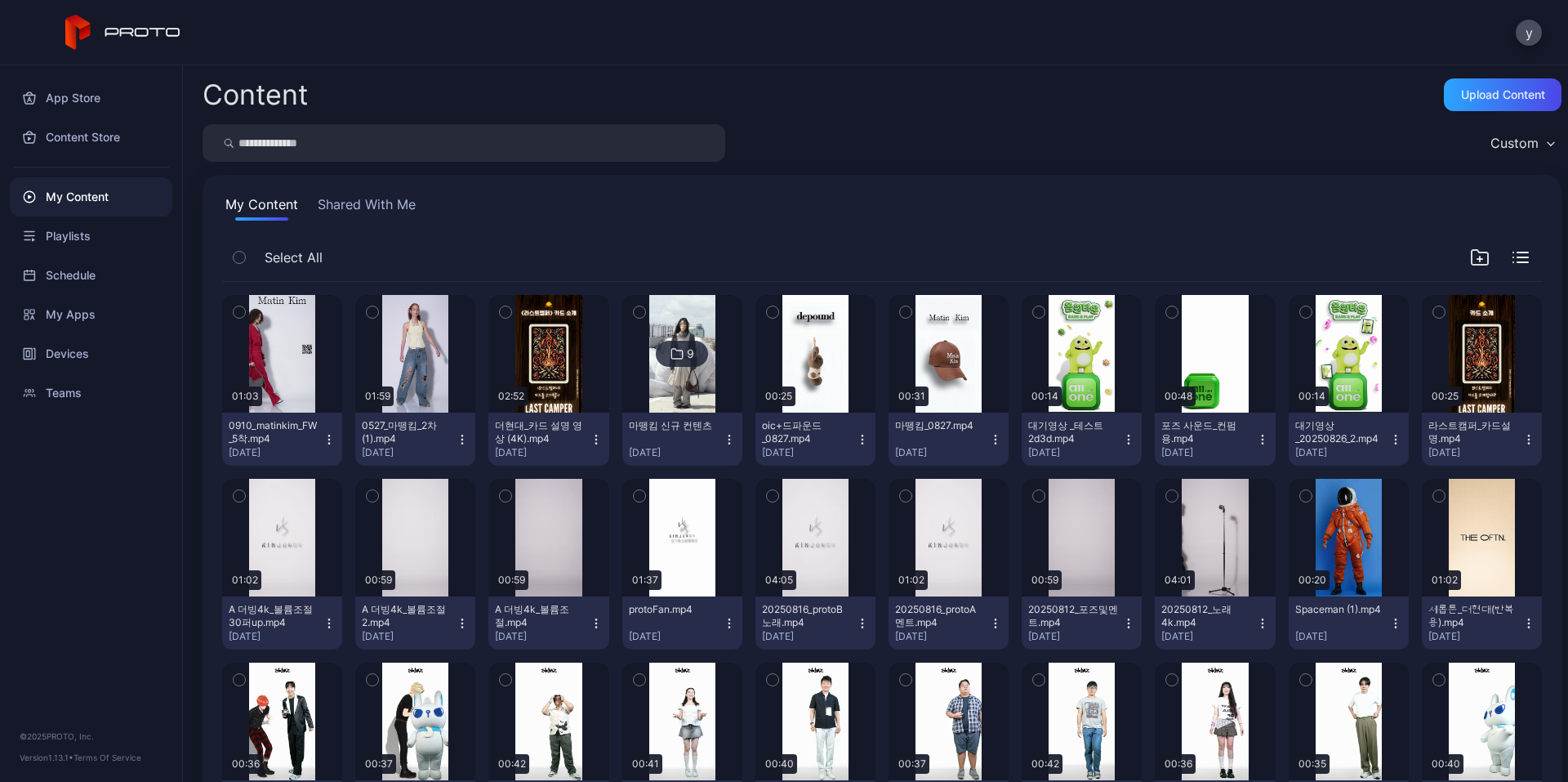
scroll to position [3357, 0]
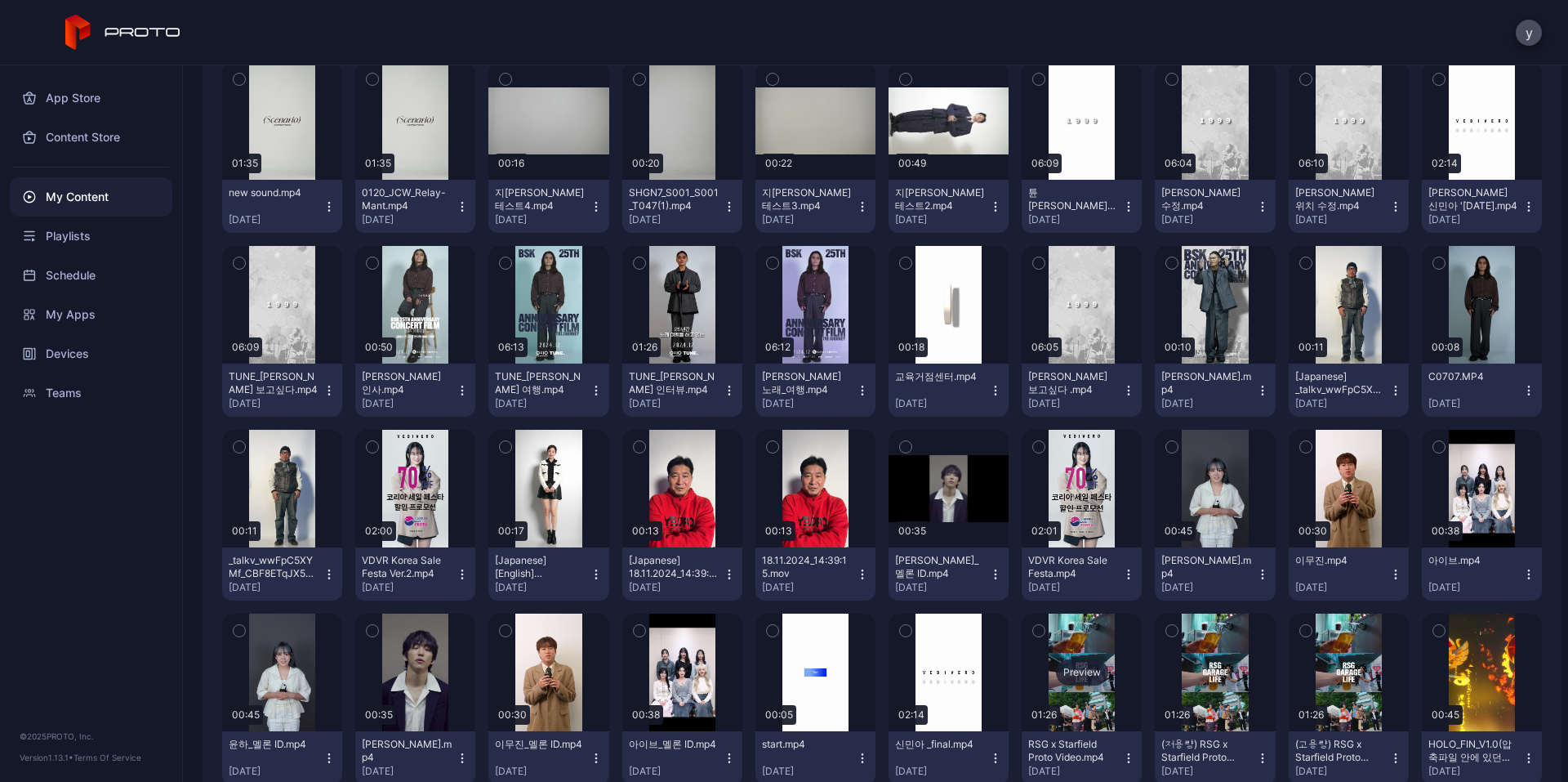
click at [1074, 696] on div "Preview" at bounding box center [1082, 672] width 120 height 117
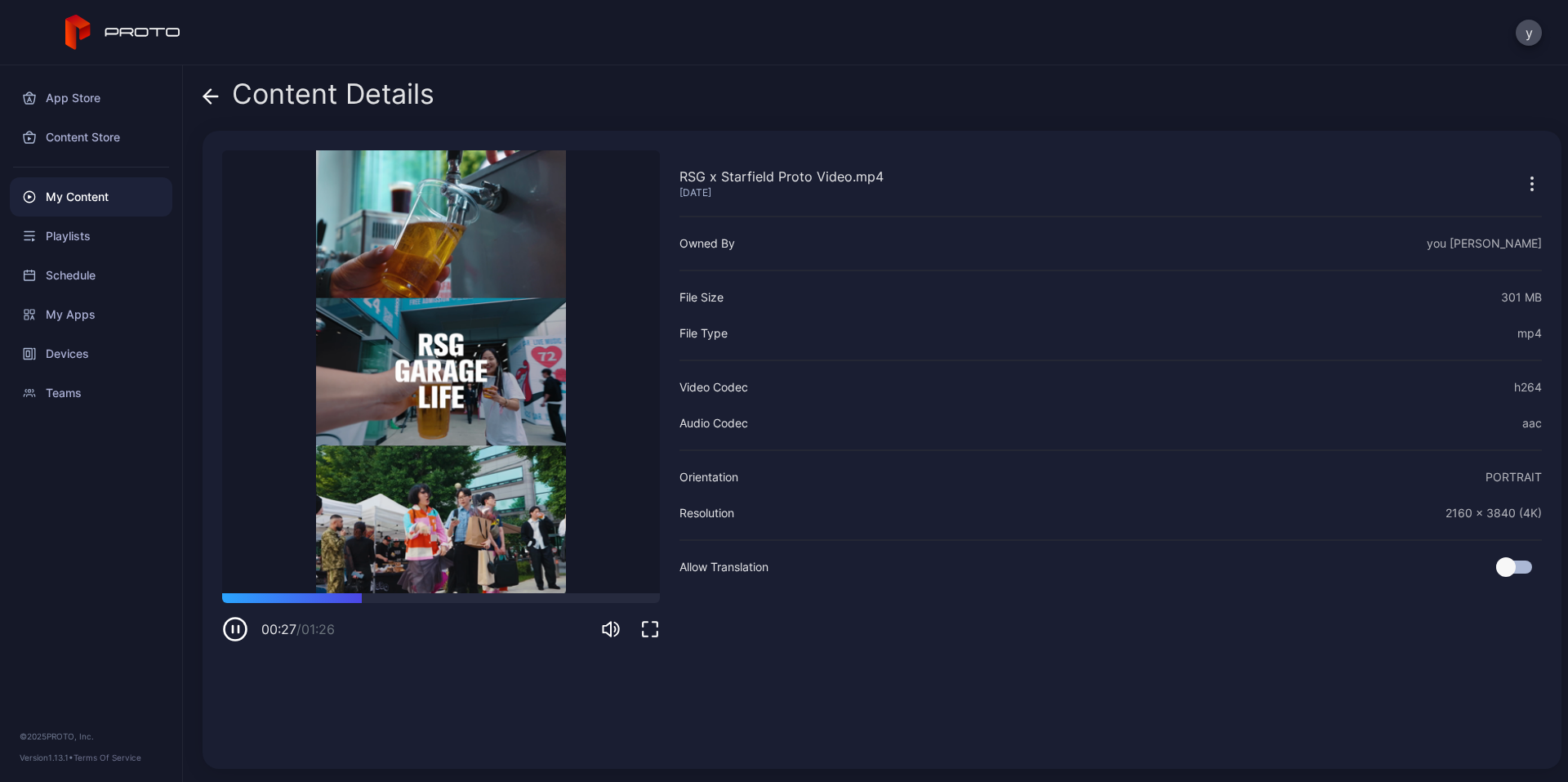
click at [220, 93] on div "Content Details" at bounding box center [318, 97] width 232 height 39
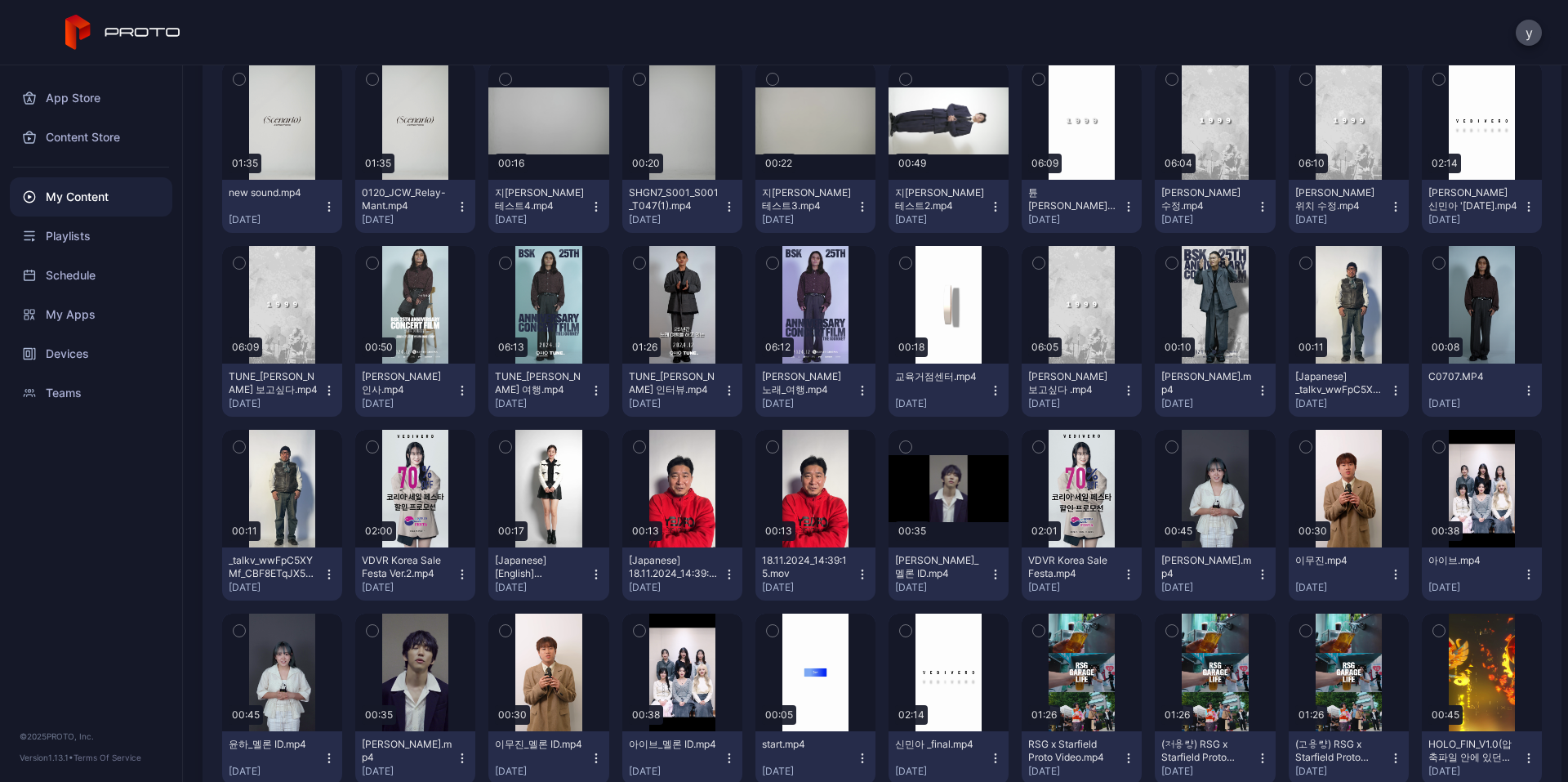
scroll to position [3438, 0]
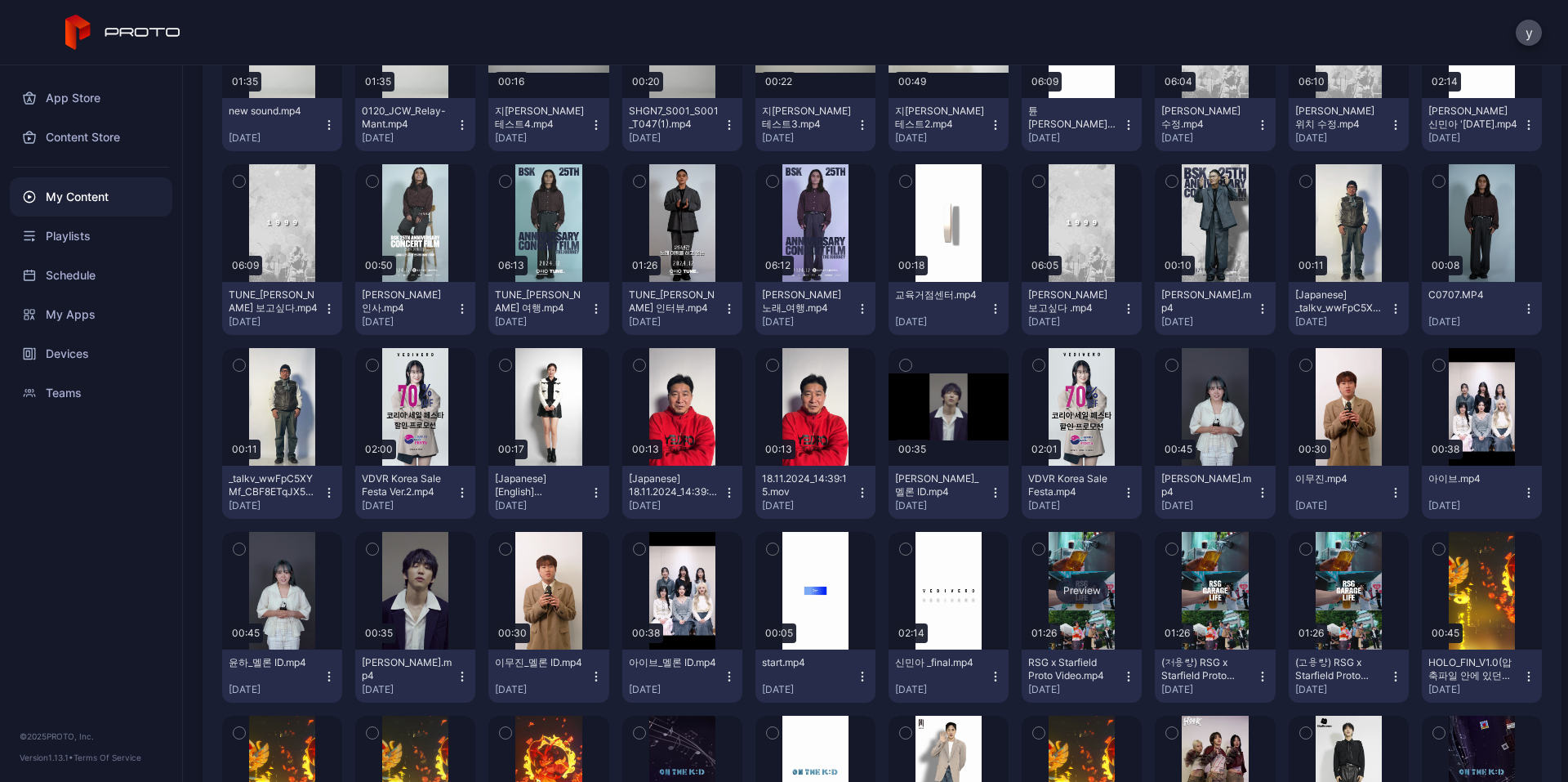
click at [1083, 635] on div "Preview" at bounding box center [1082, 590] width 120 height 117
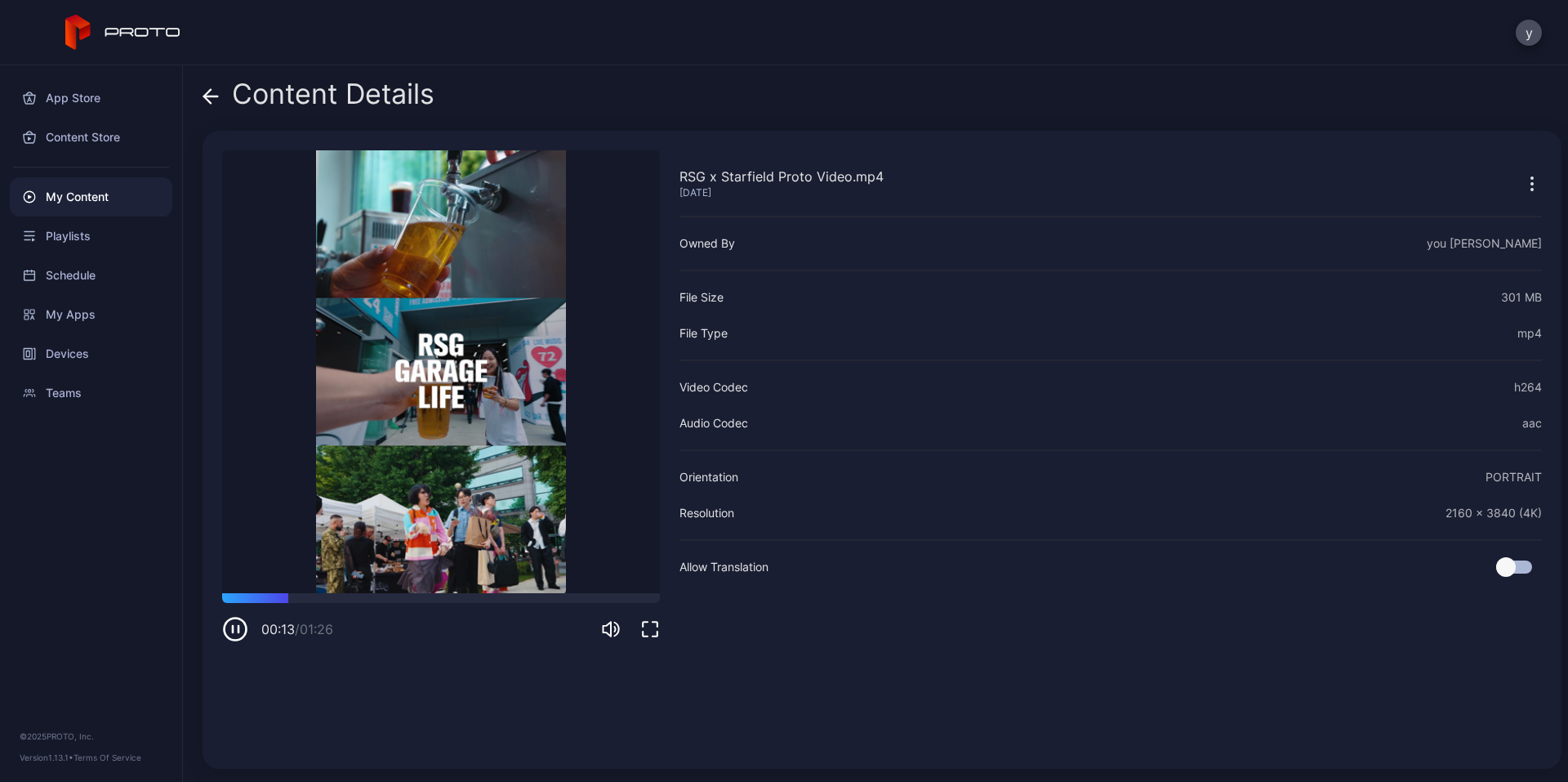
click at [227, 633] on icon "button" at bounding box center [235, 628] width 26 height 26
click at [206, 91] on icon at bounding box center [210, 96] width 16 height 16
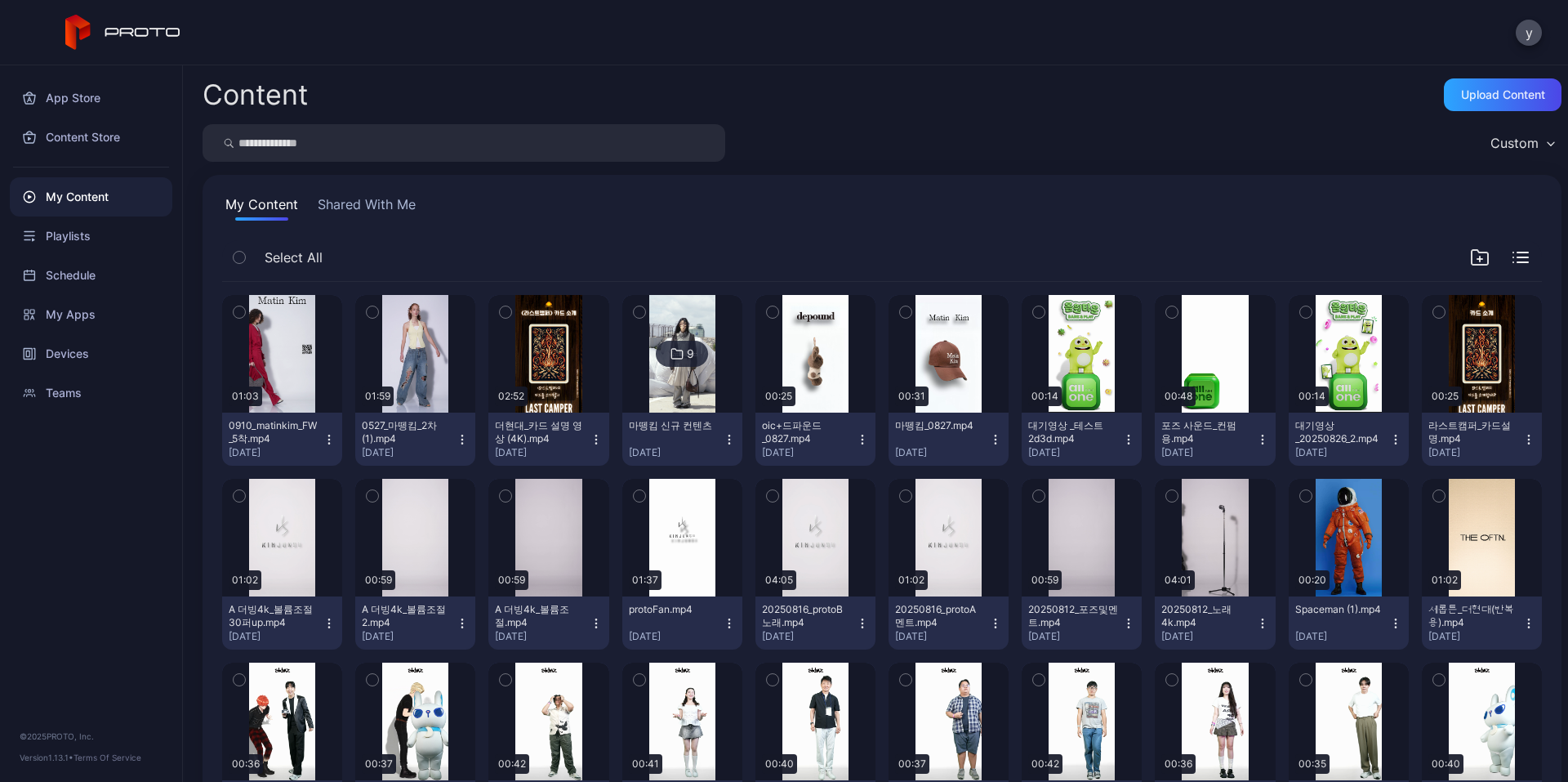
scroll to position [3438, 0]
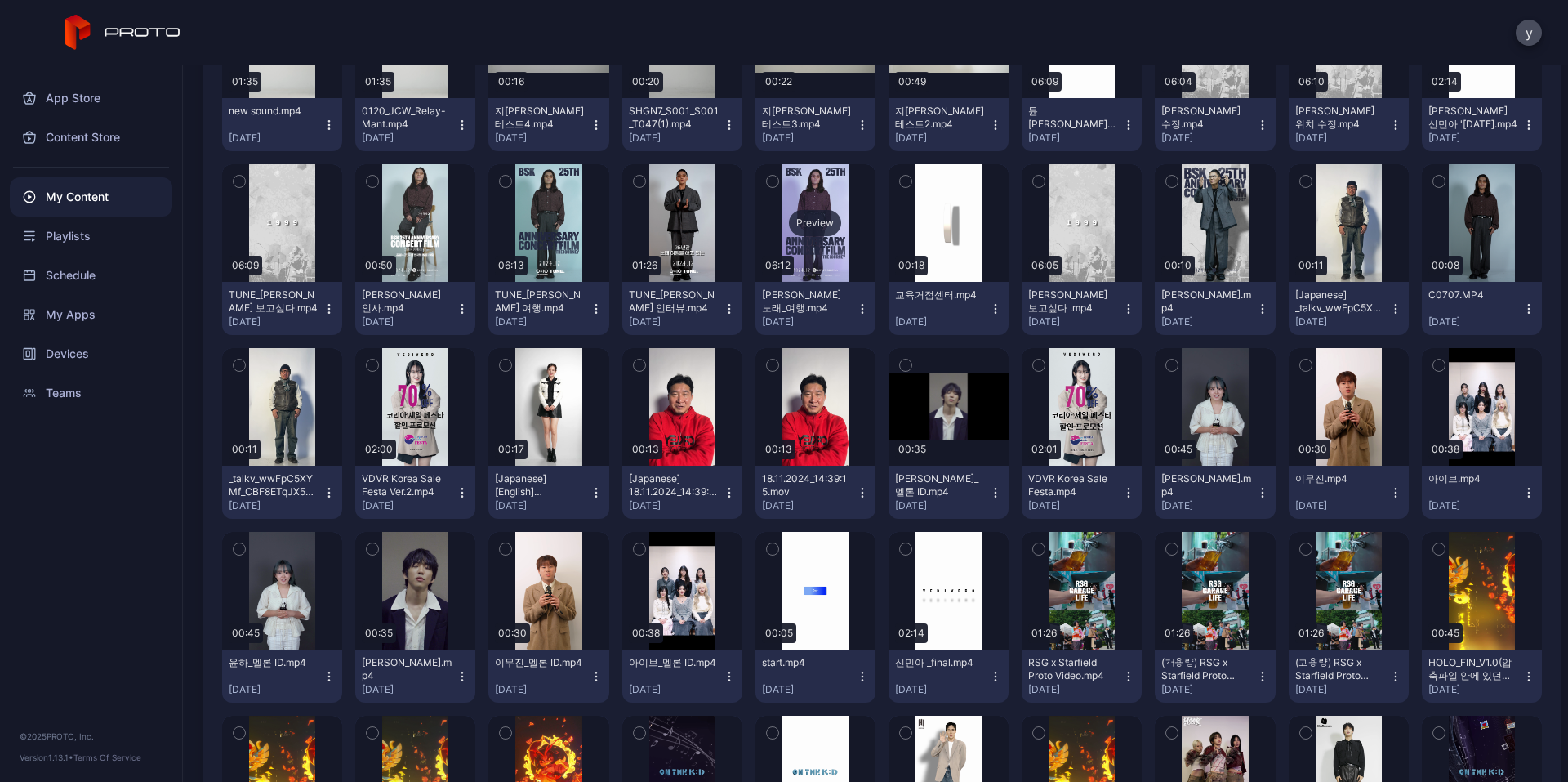
click at [770, 219] on div "Preview" at bounding box center [816, 222] width 120 height 117
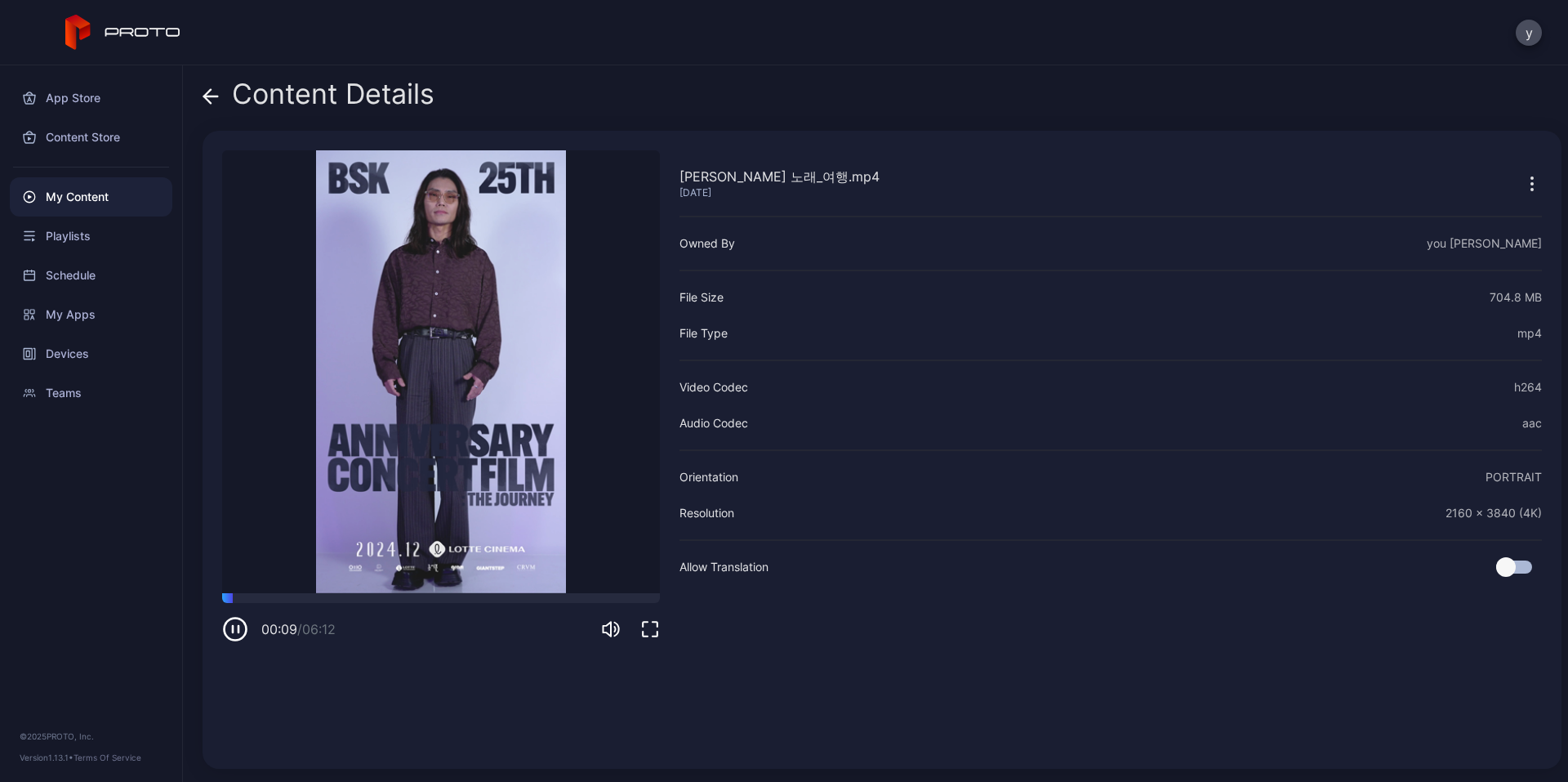
click at [211, 98] on icon at bounding box center [210, 96] width 16 height 16
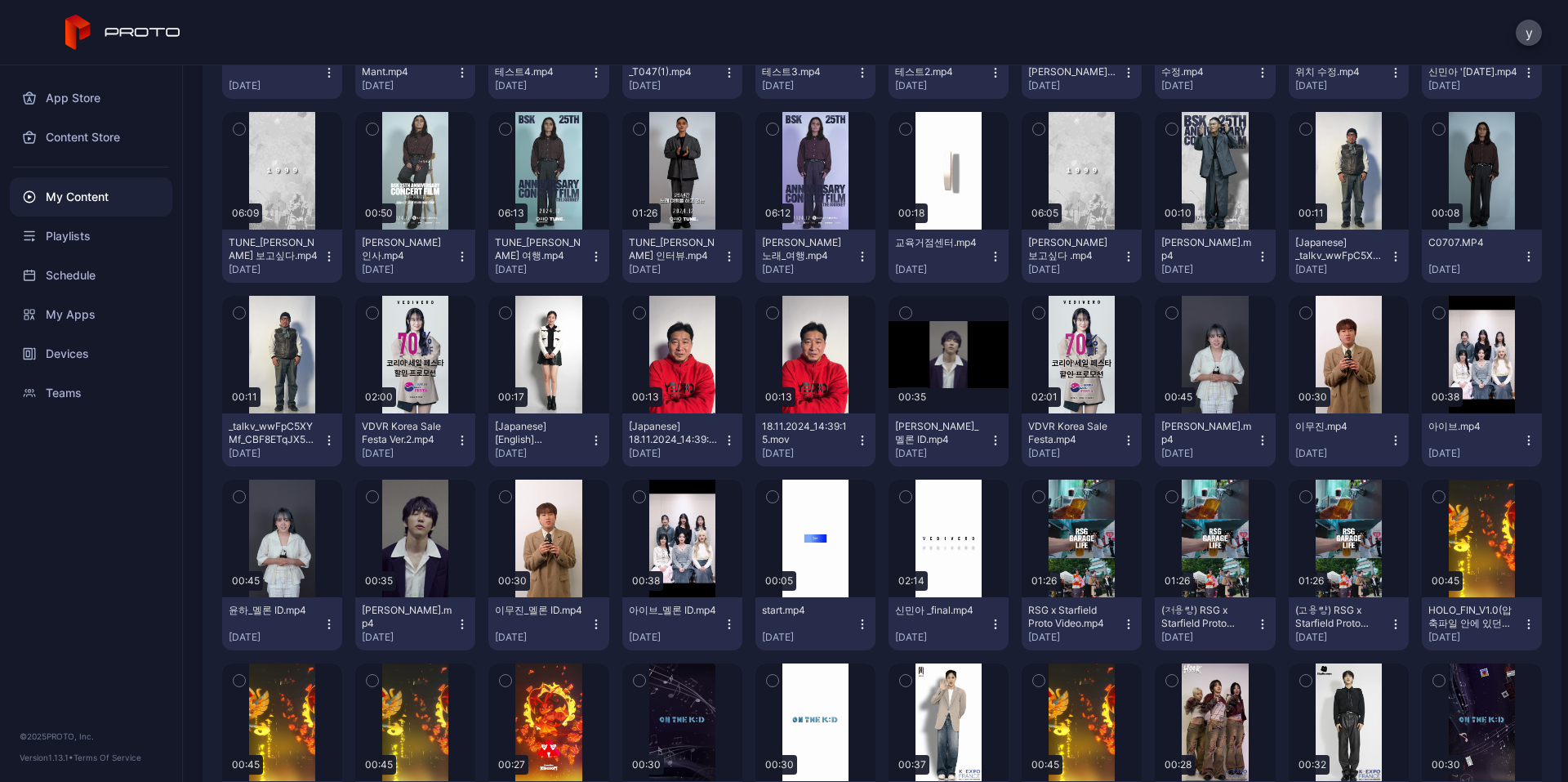
scroll to position [3519, 0]
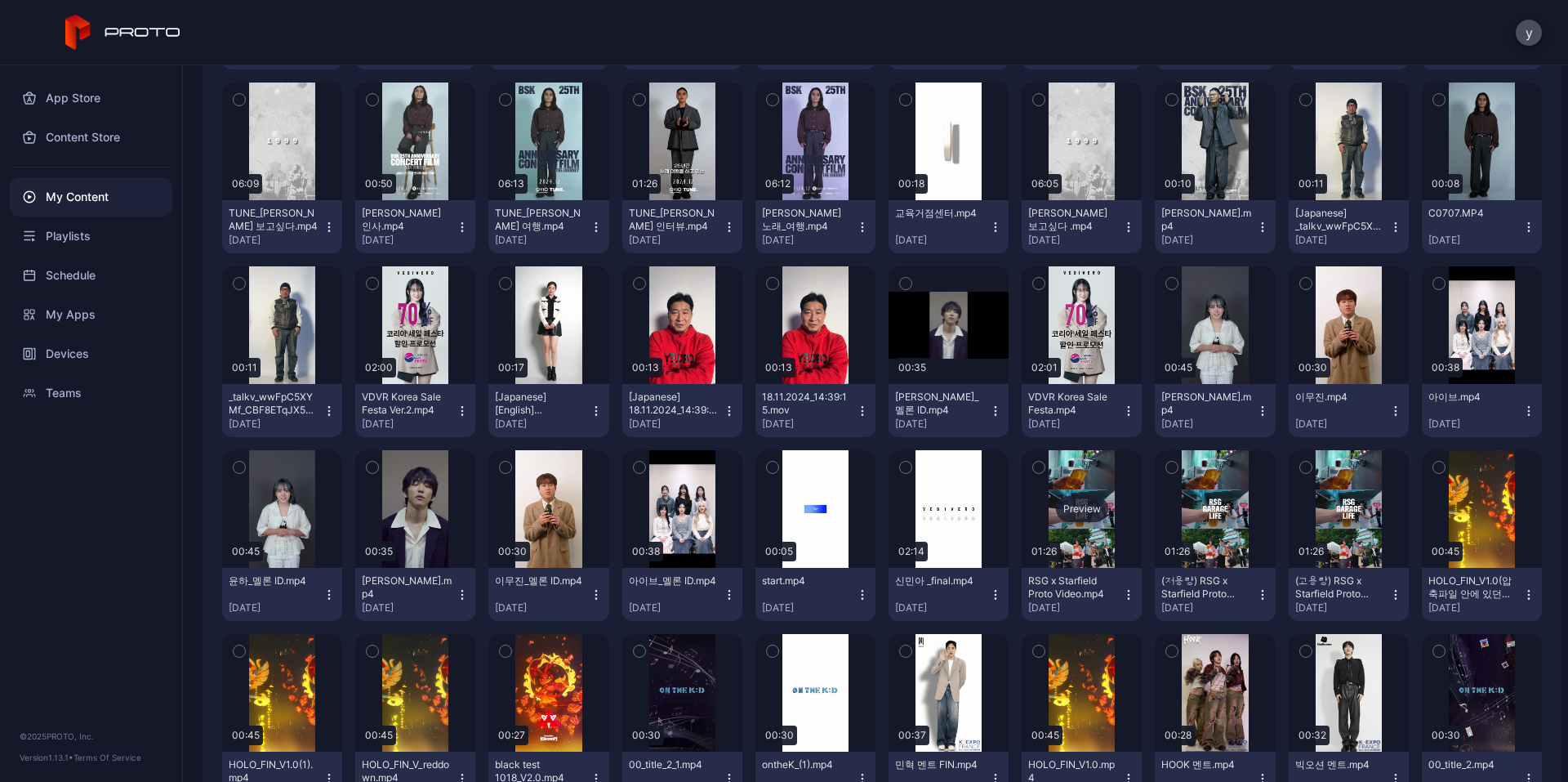
click at [1058, 547] on div "Preview" at bounding box center [1082, 508] width 120 height 117
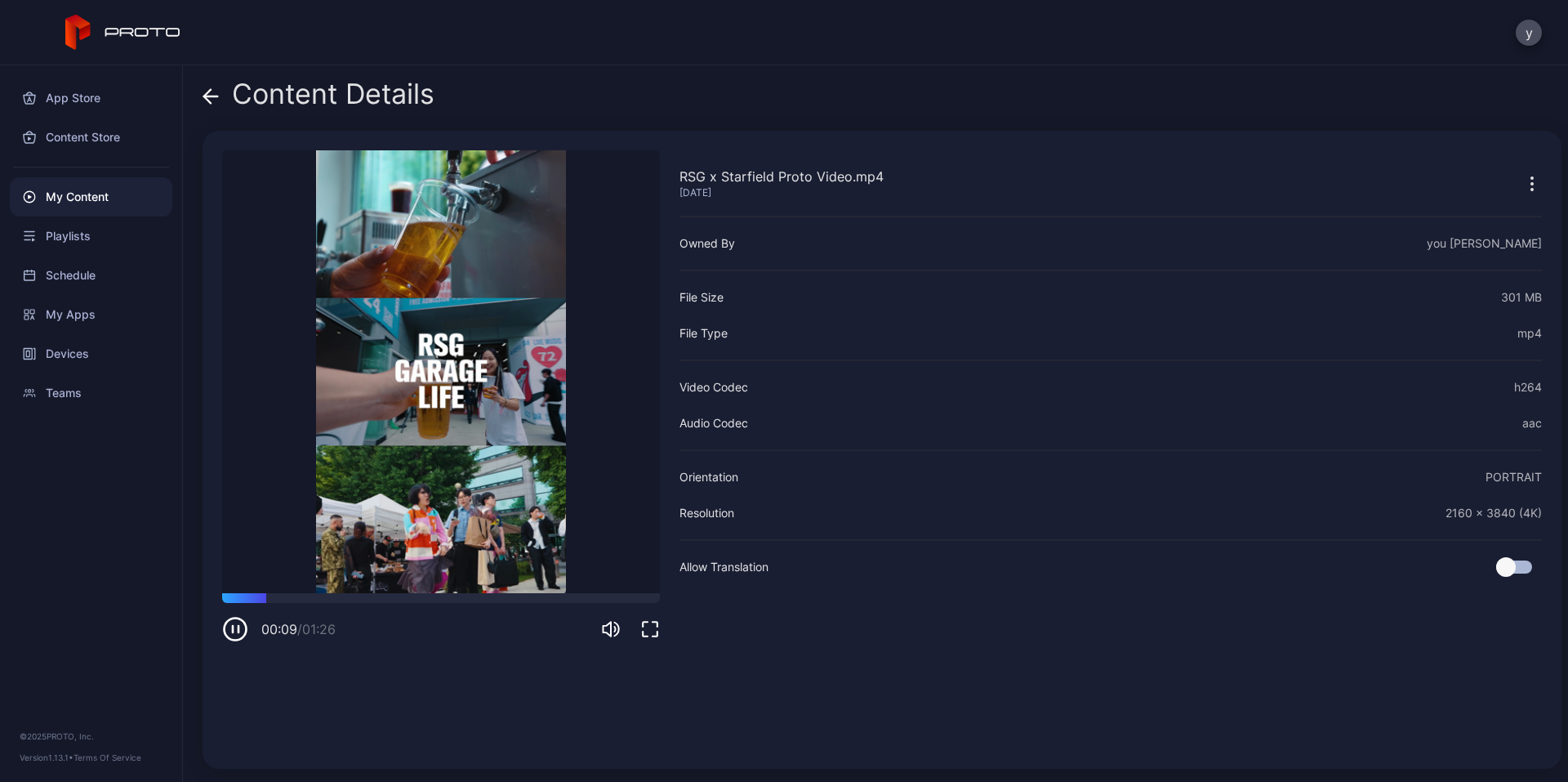
click at [240, 632] on icon "button" at bounding box center [235, 628] width 26 height 26
click at [219, 109] on div "Content Details" at bounding box center [318, 97] width 232 height 39
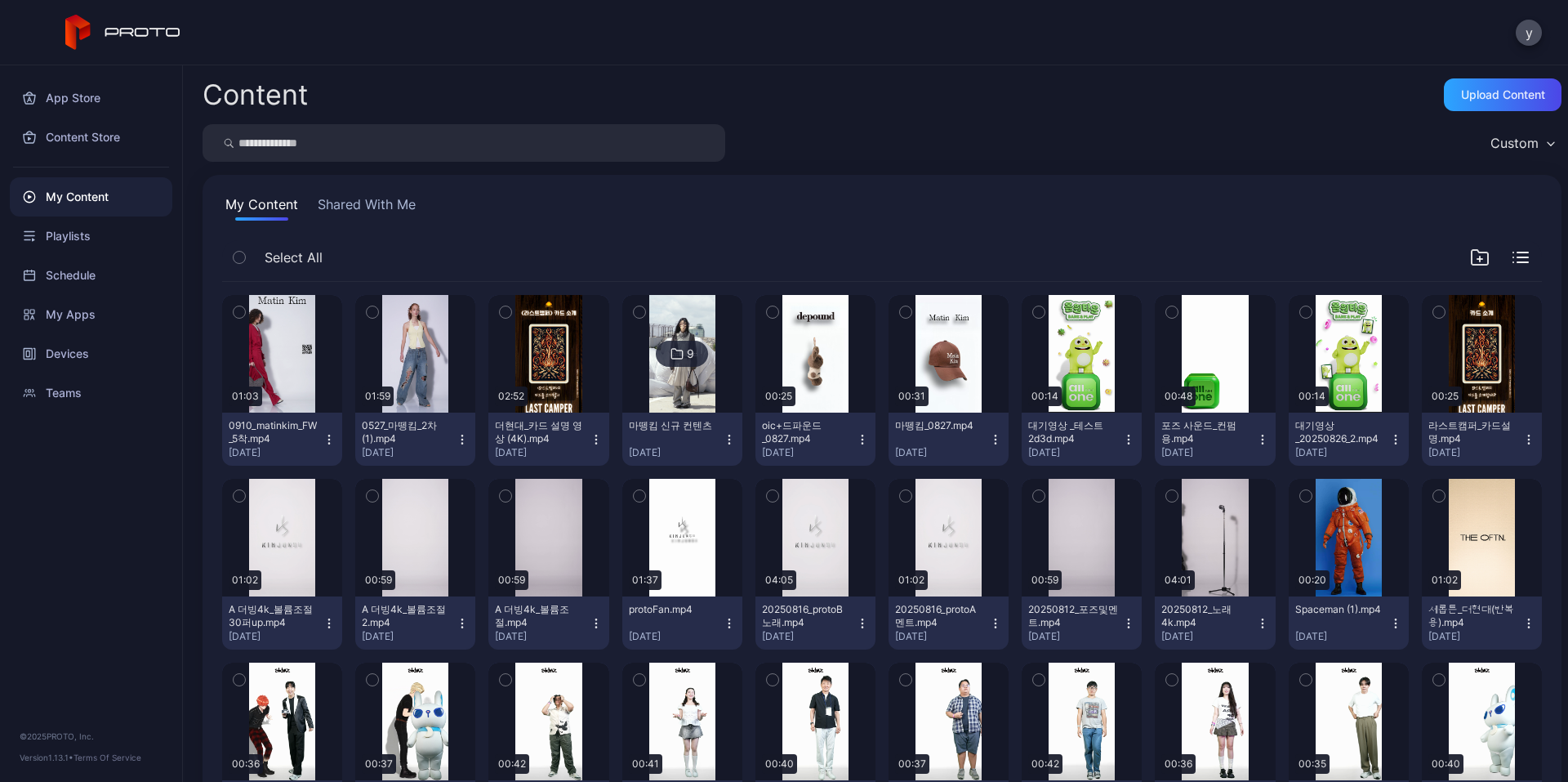
scroll to position [3519, 0]
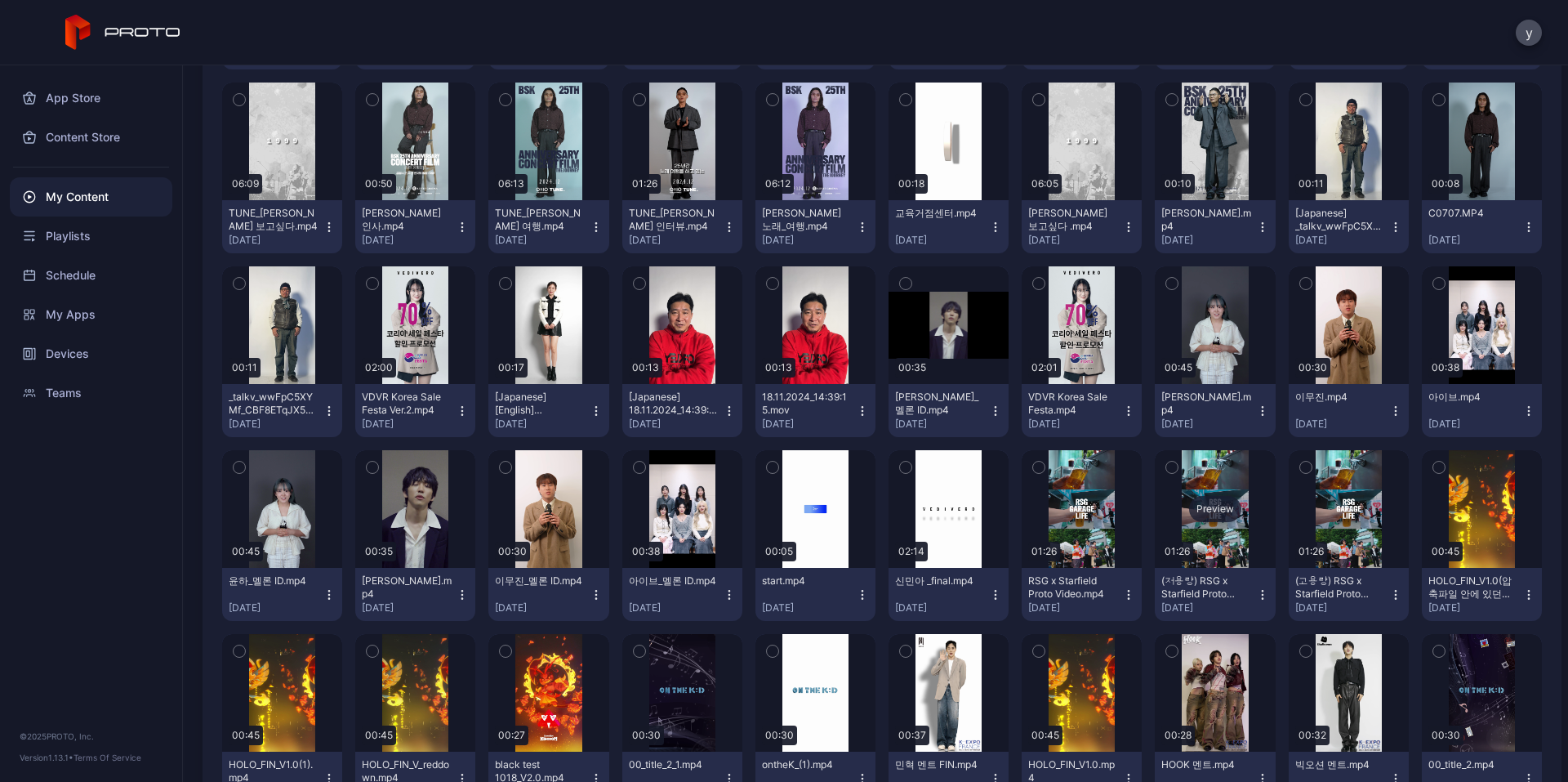
click at [1189, 520] on div "Preview" at bounding box center [1215, 509] width 52 height 26
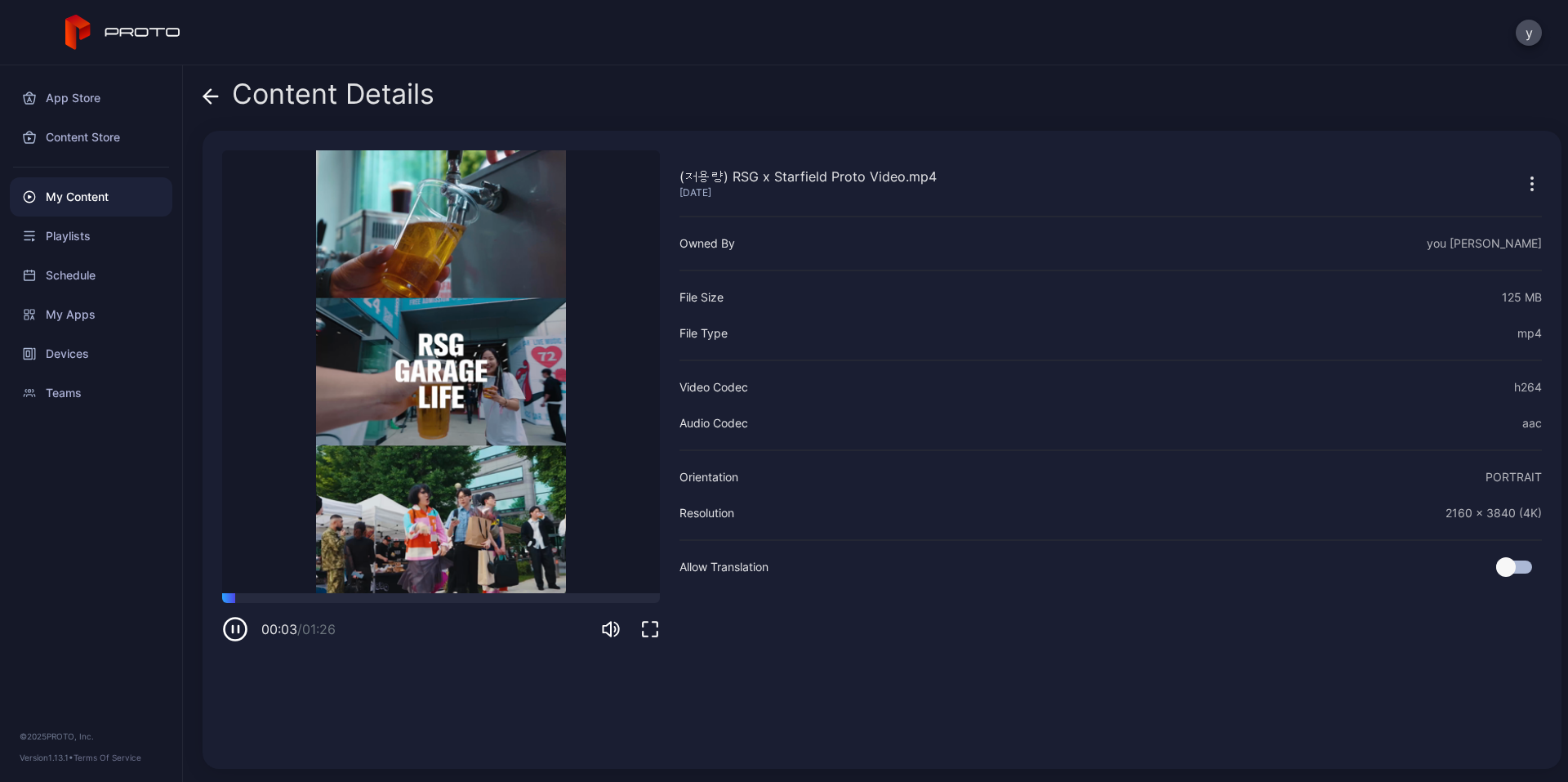
click at [205, 97] on icon at bounding box center [207, 96] width 6 height 14
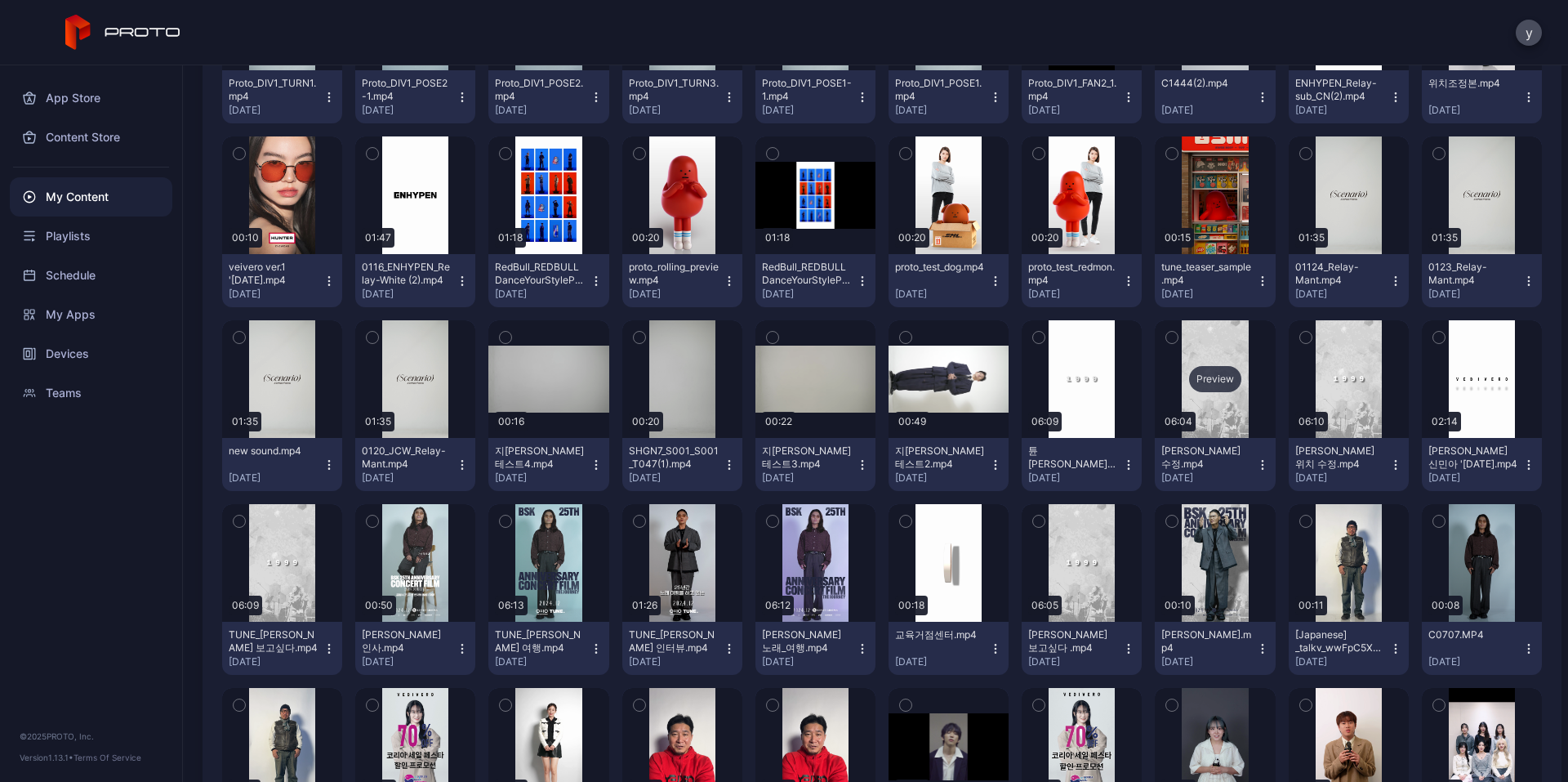
scroll to position [3030, 0]
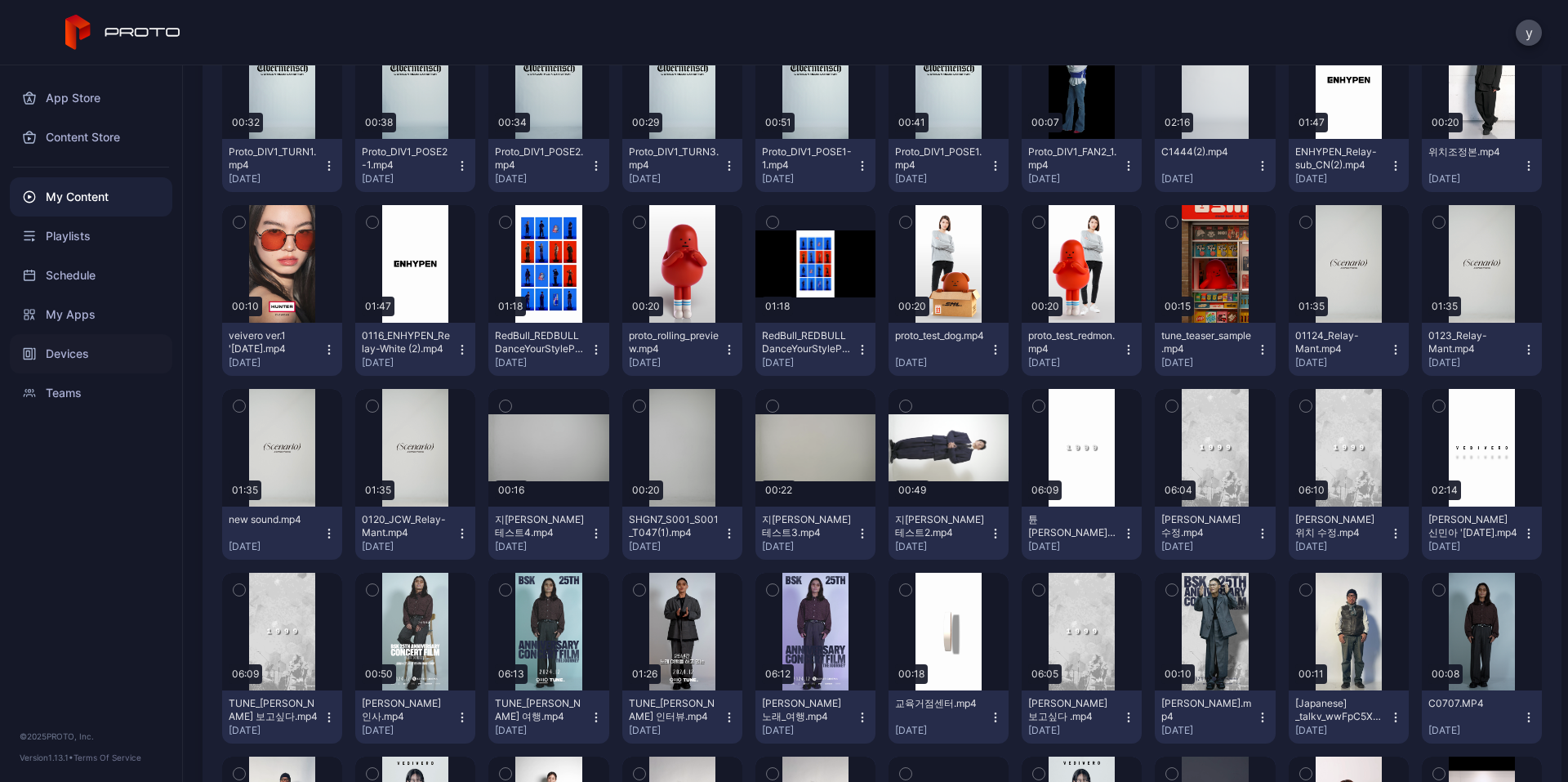
click at [98, 347] on div "Devices" at bounding box center [91, 353] width 163 height 39
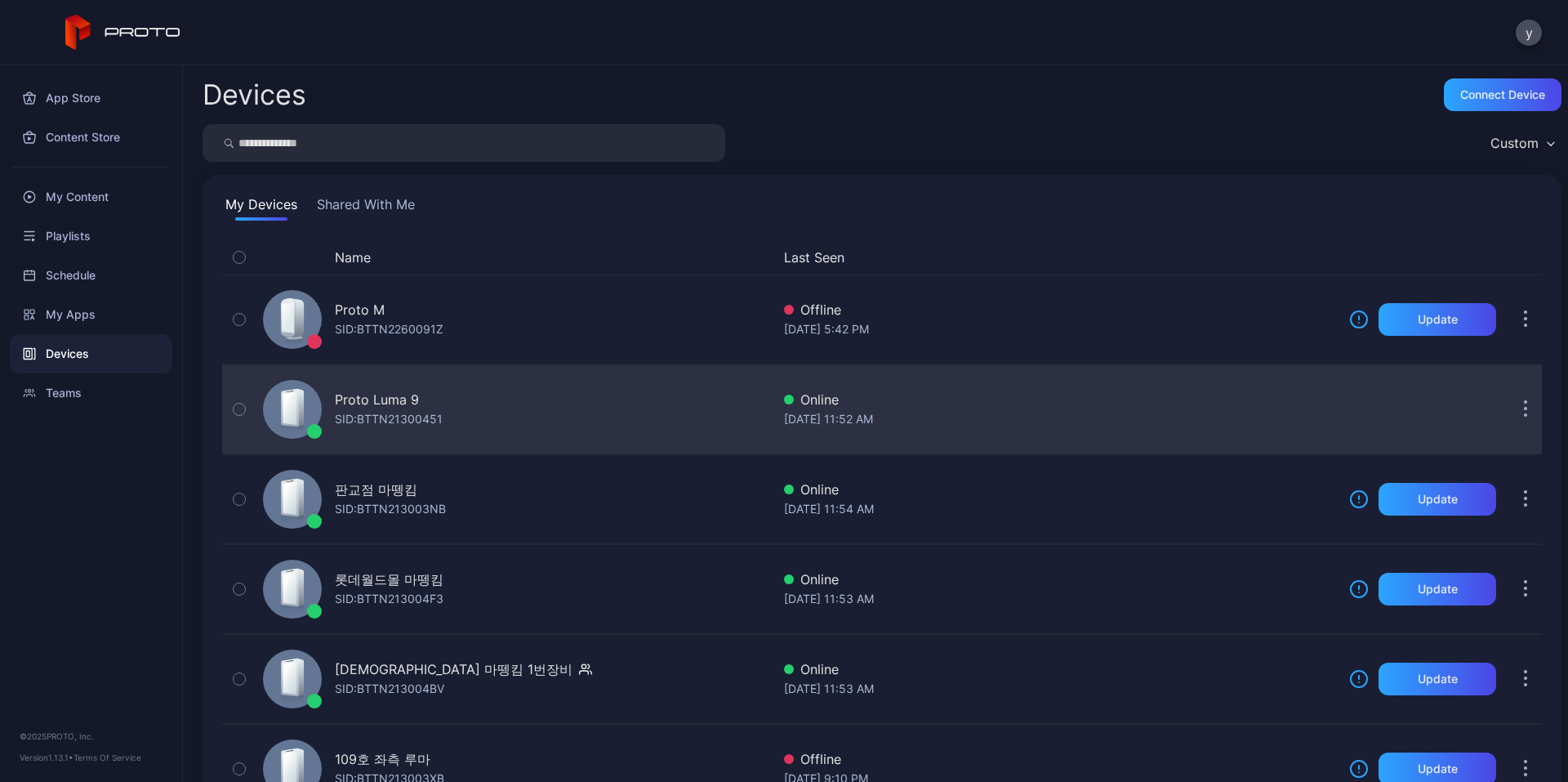
click at [451, 409] on div "Proto Luma 9 SID: BTTN21300451" at bounding box center [514, 410] width 514 height 82
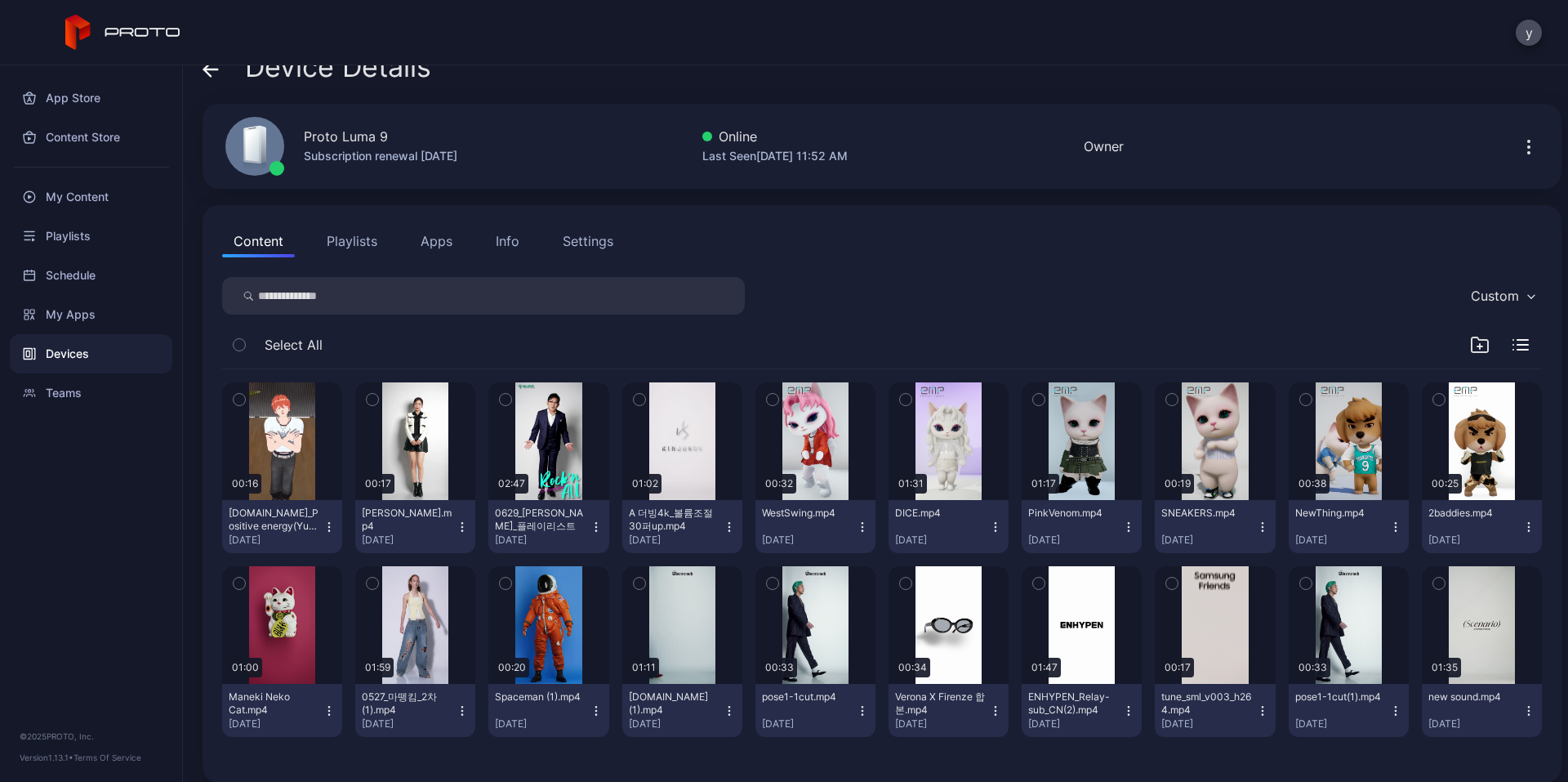
scroll to position [41, 0]
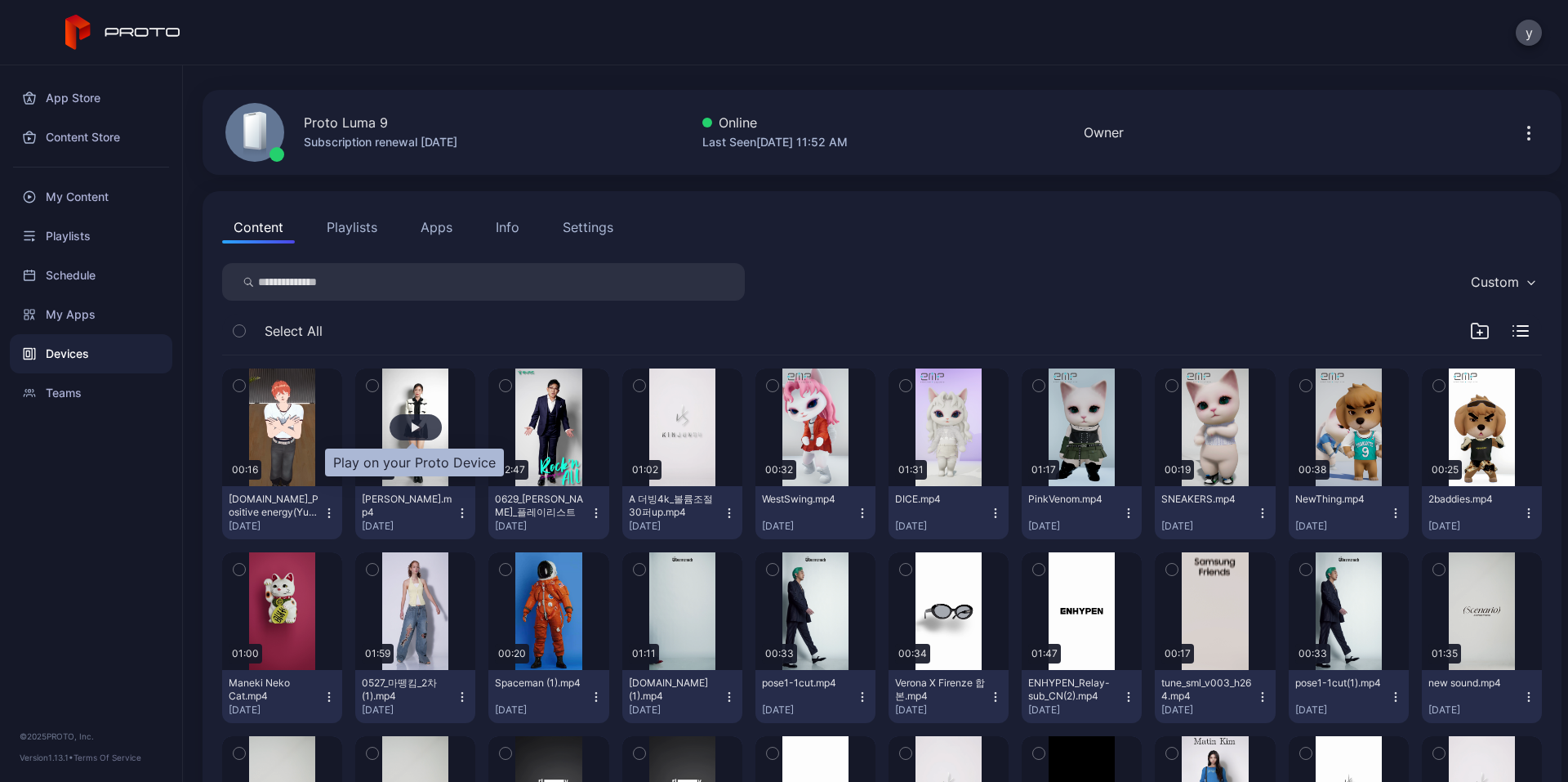
click at [420, 429] on div "button" at bounding box center [415, 427] width 52 height 26
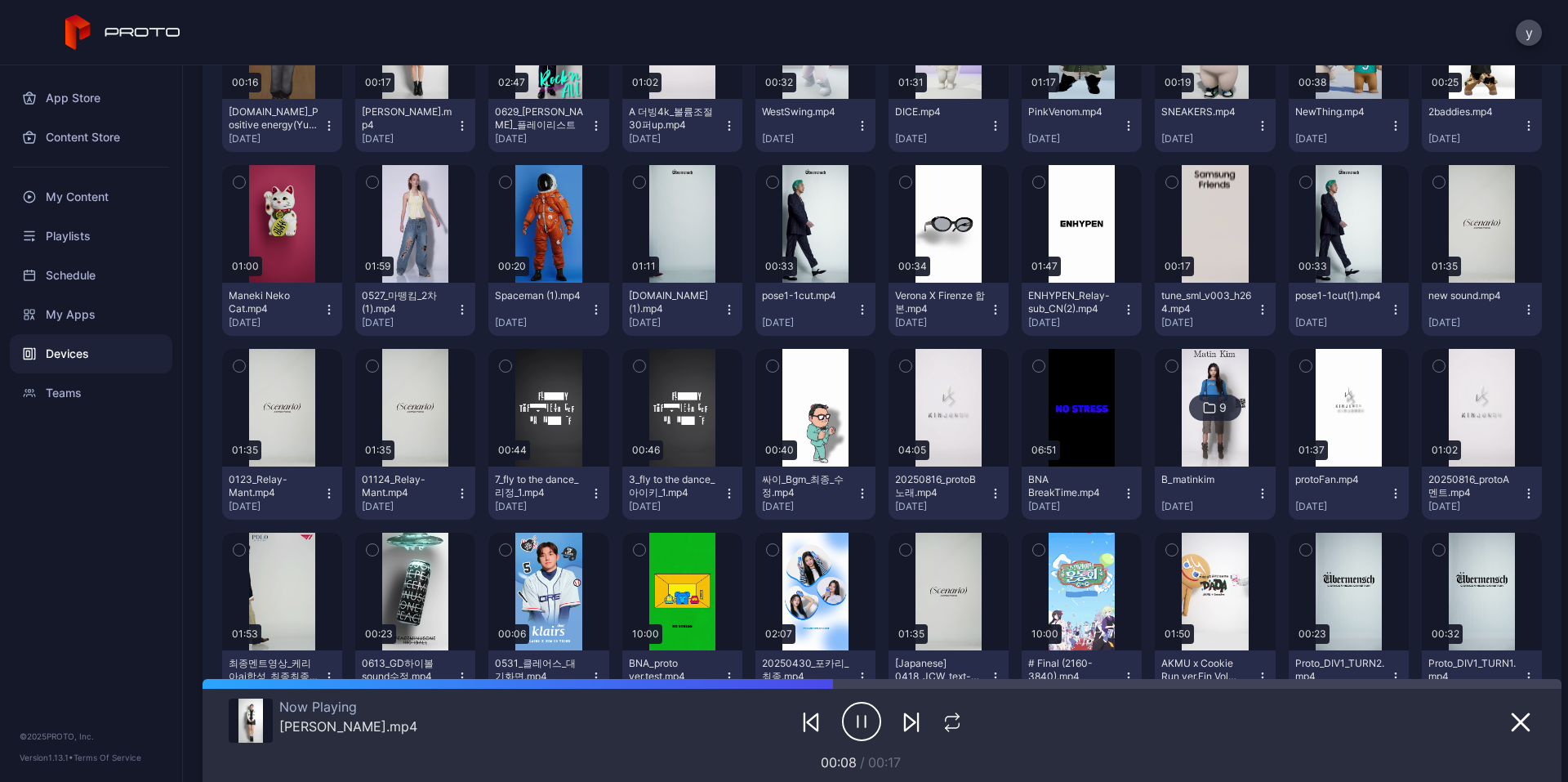
scroll to position [123, 0]
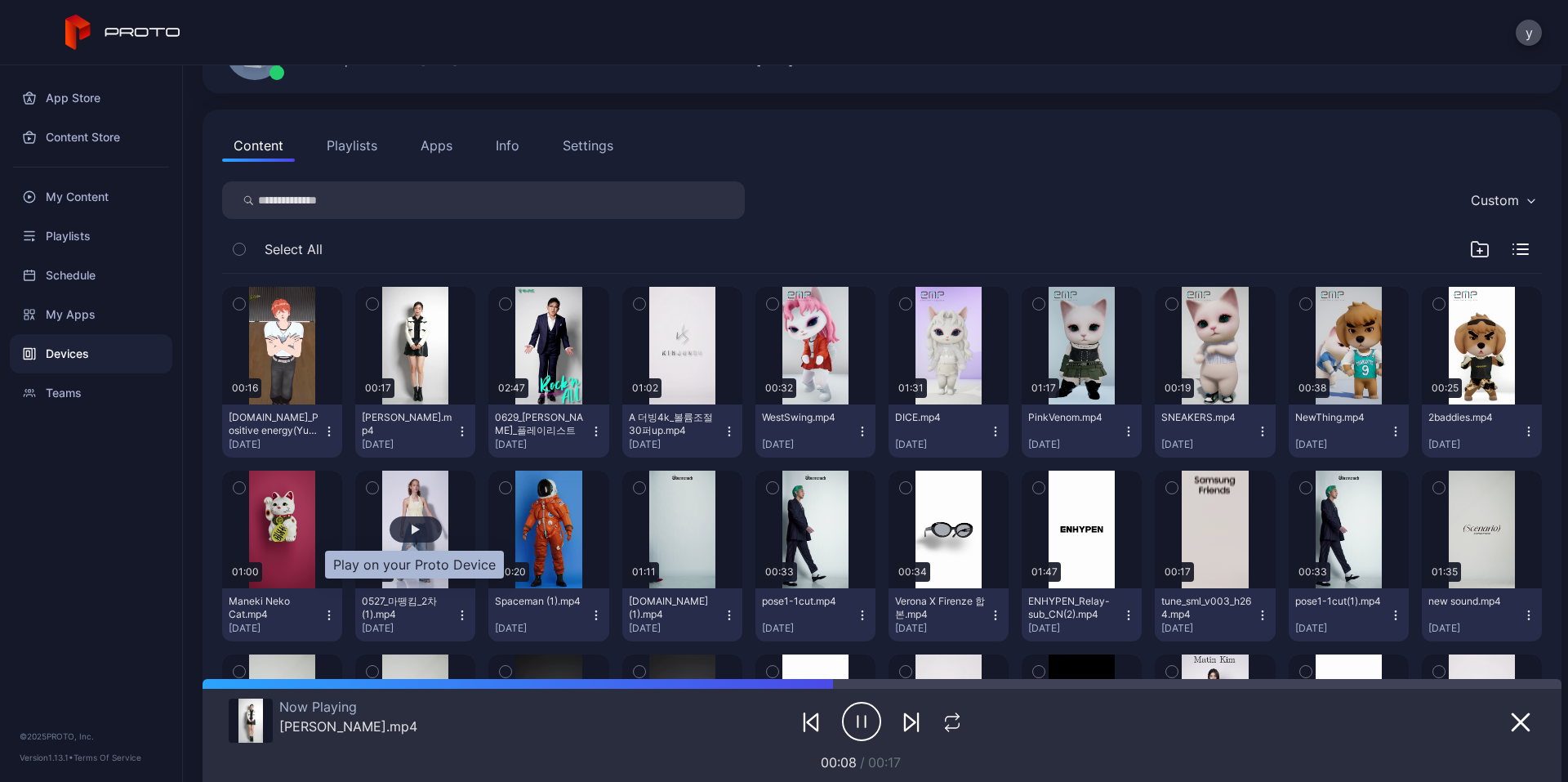
click at [398, 521] on div "button" at bounding box center [415, 529] width 52 height 26
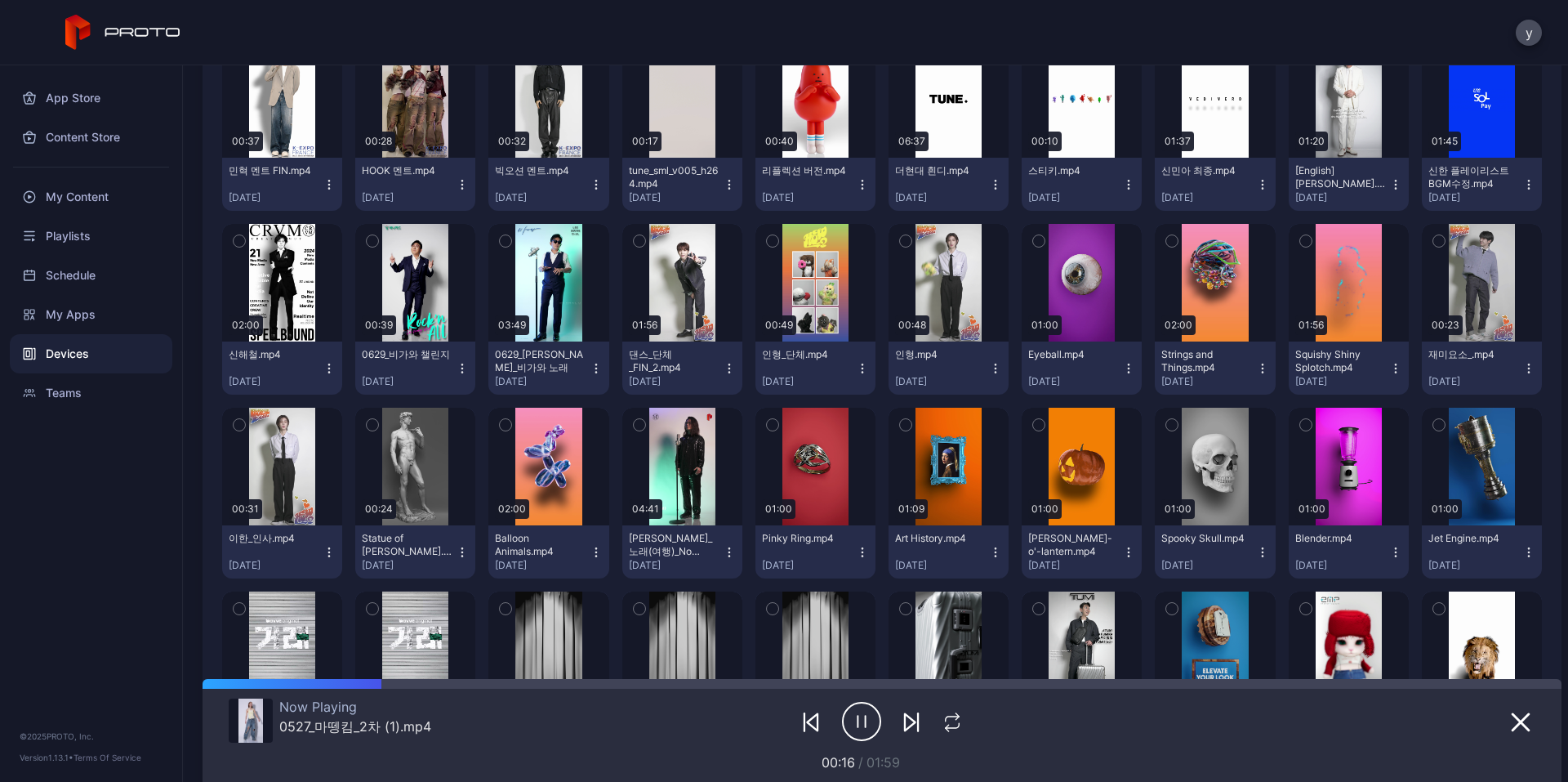
scroll to position [1274, 0]
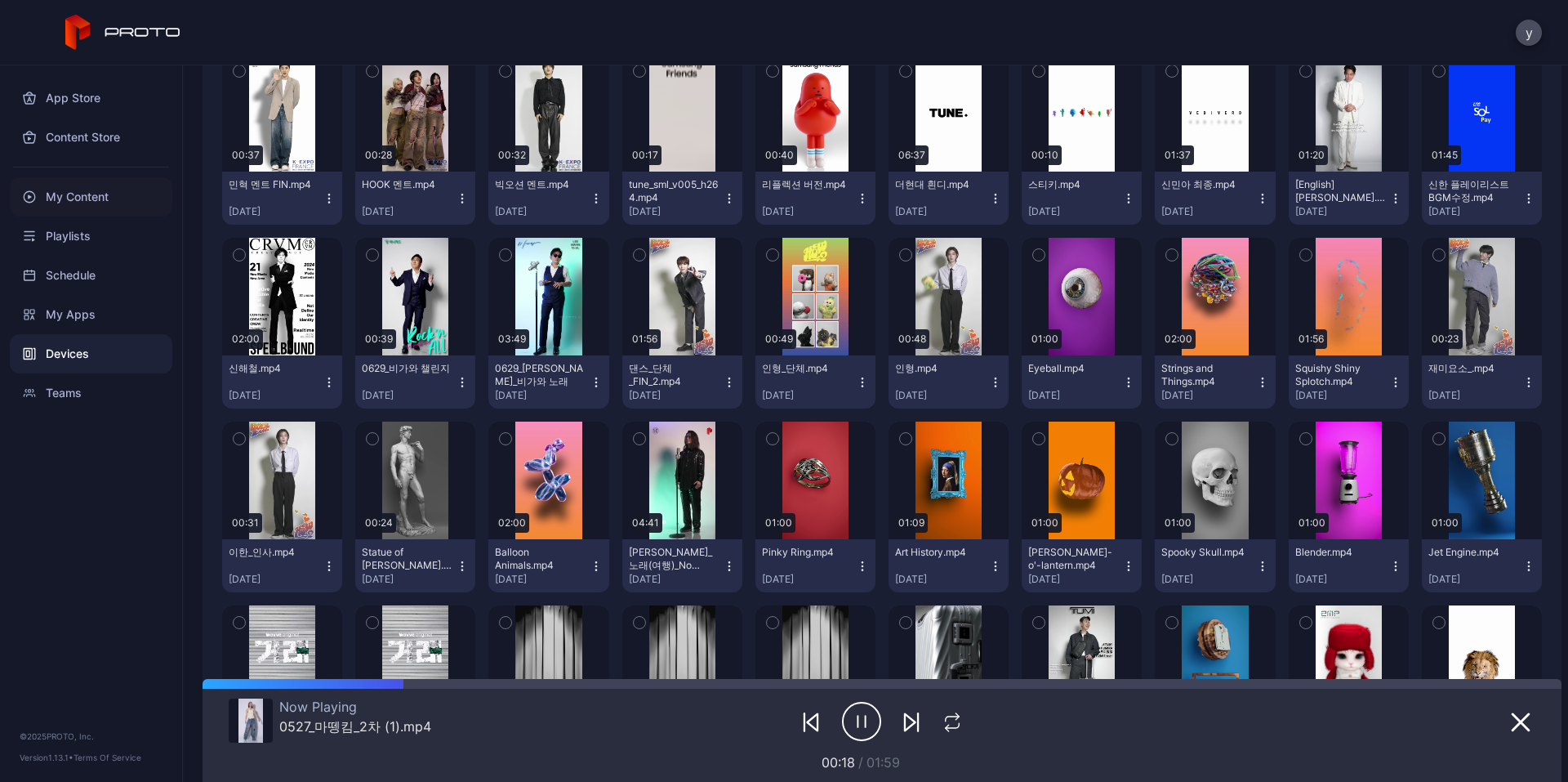
click at [84, 199] on div "My Content" at bounding box center [91, 197] width 163 height 39
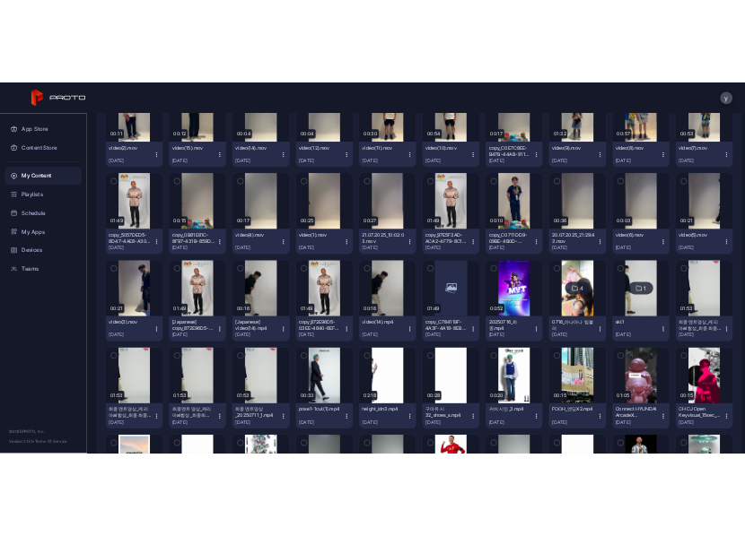
scroll to position [1435, 0]
